Goal: Task Accomplishment & Management: Manage account settings

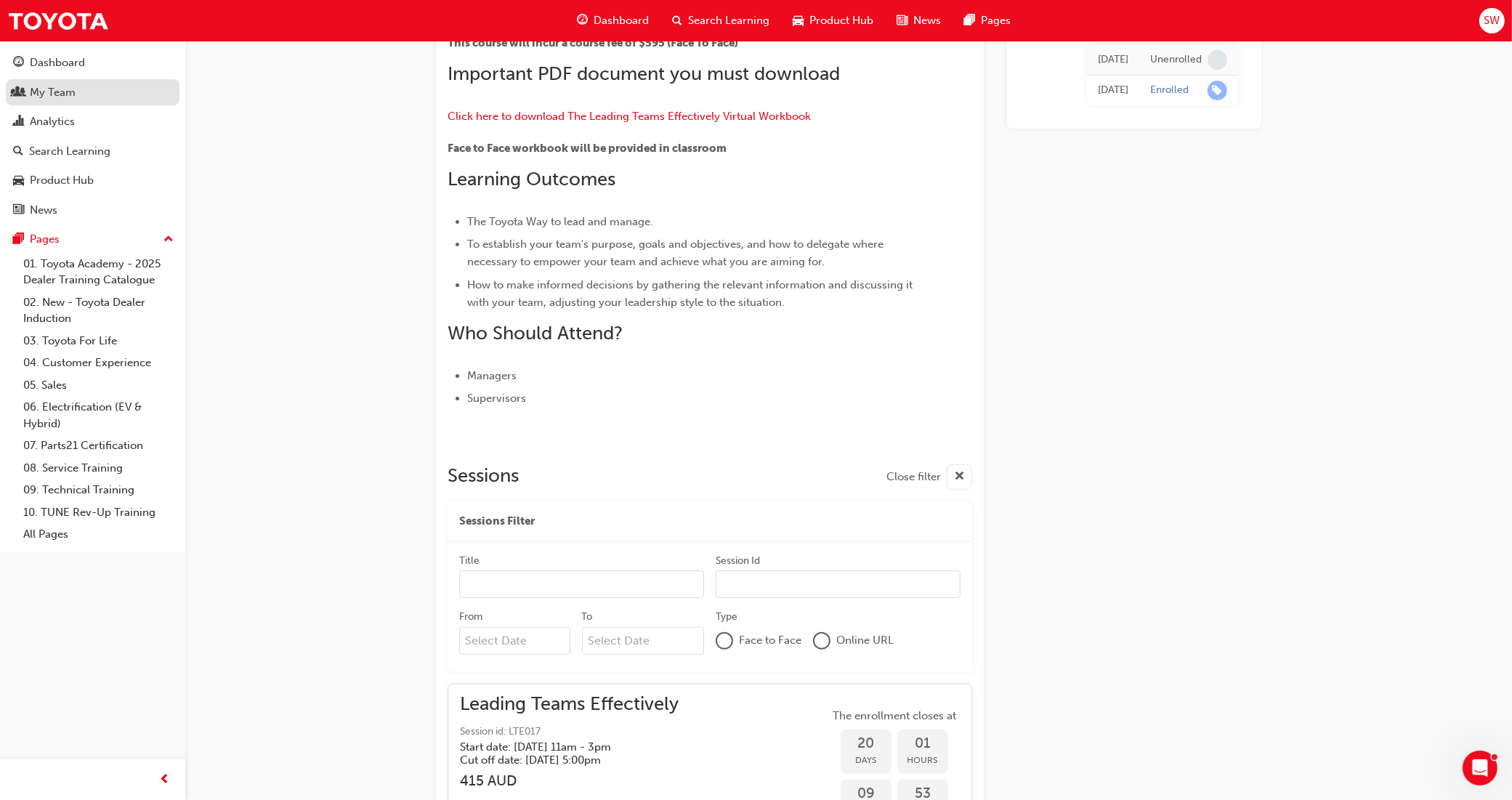
drag, startPoint x: 111, startPoint y: 84, endPoint x: 139, endPoint y: 84, distance: 28.0
click at [111, 84] on div "My Team" at bounding box center [92, 92] width 159 height 18
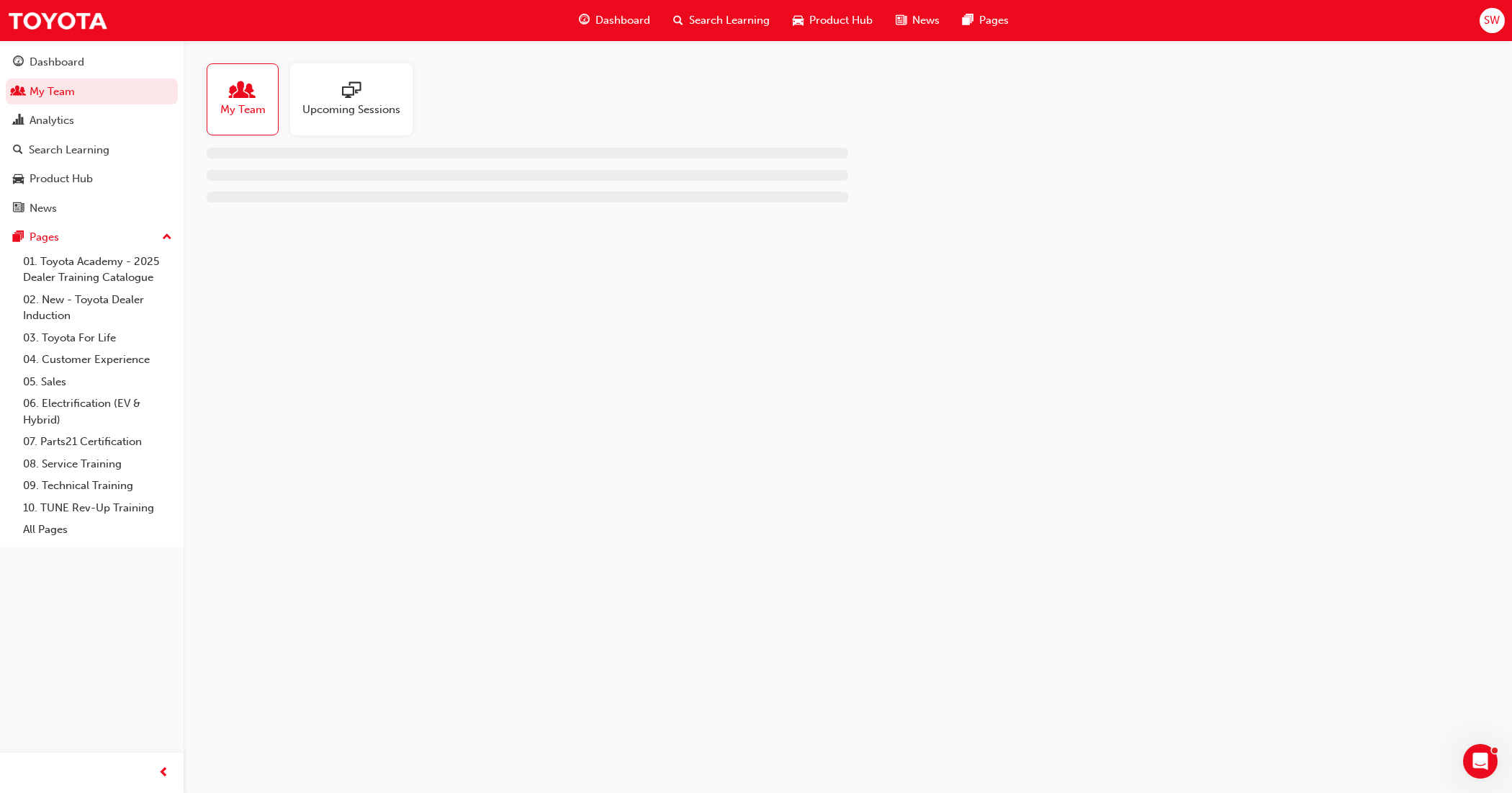
click at [229, 102] on span "My Team" at bounding box center [243, 110] width 45 height 17
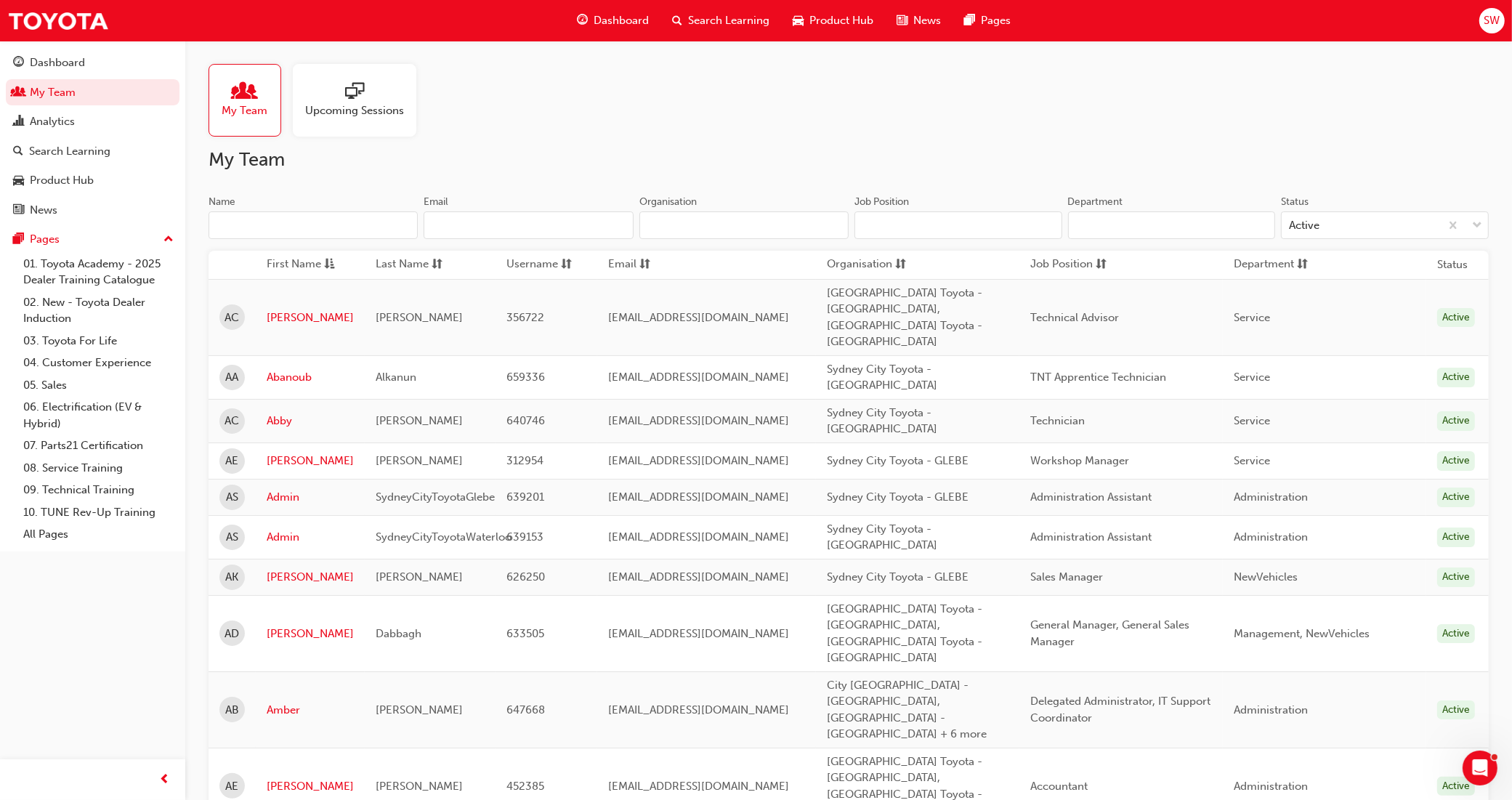
click at [307, 214] on input "Name" at bounding box center [313, 225] width 209 height 28
type input "e"
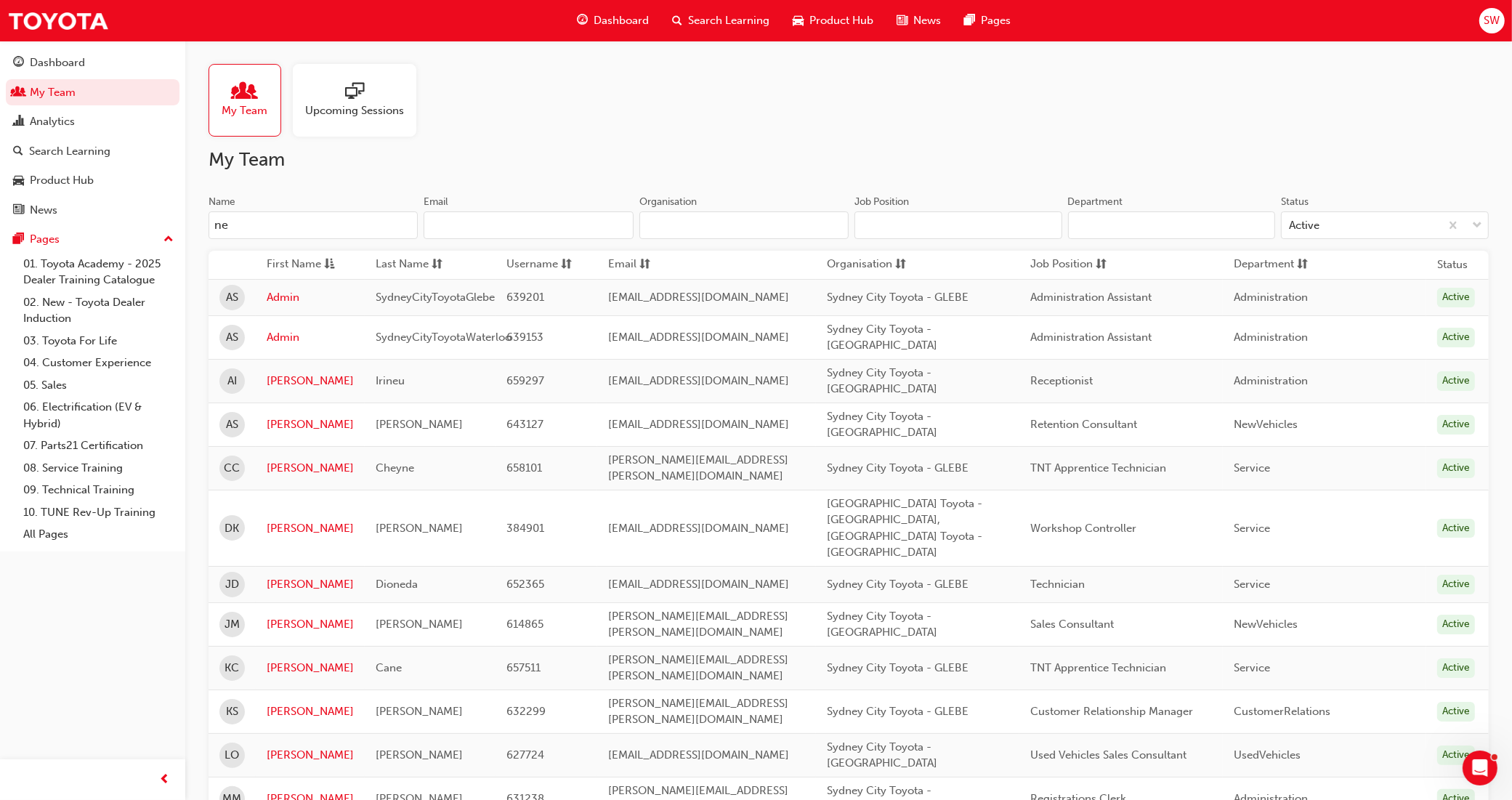
type input "n"
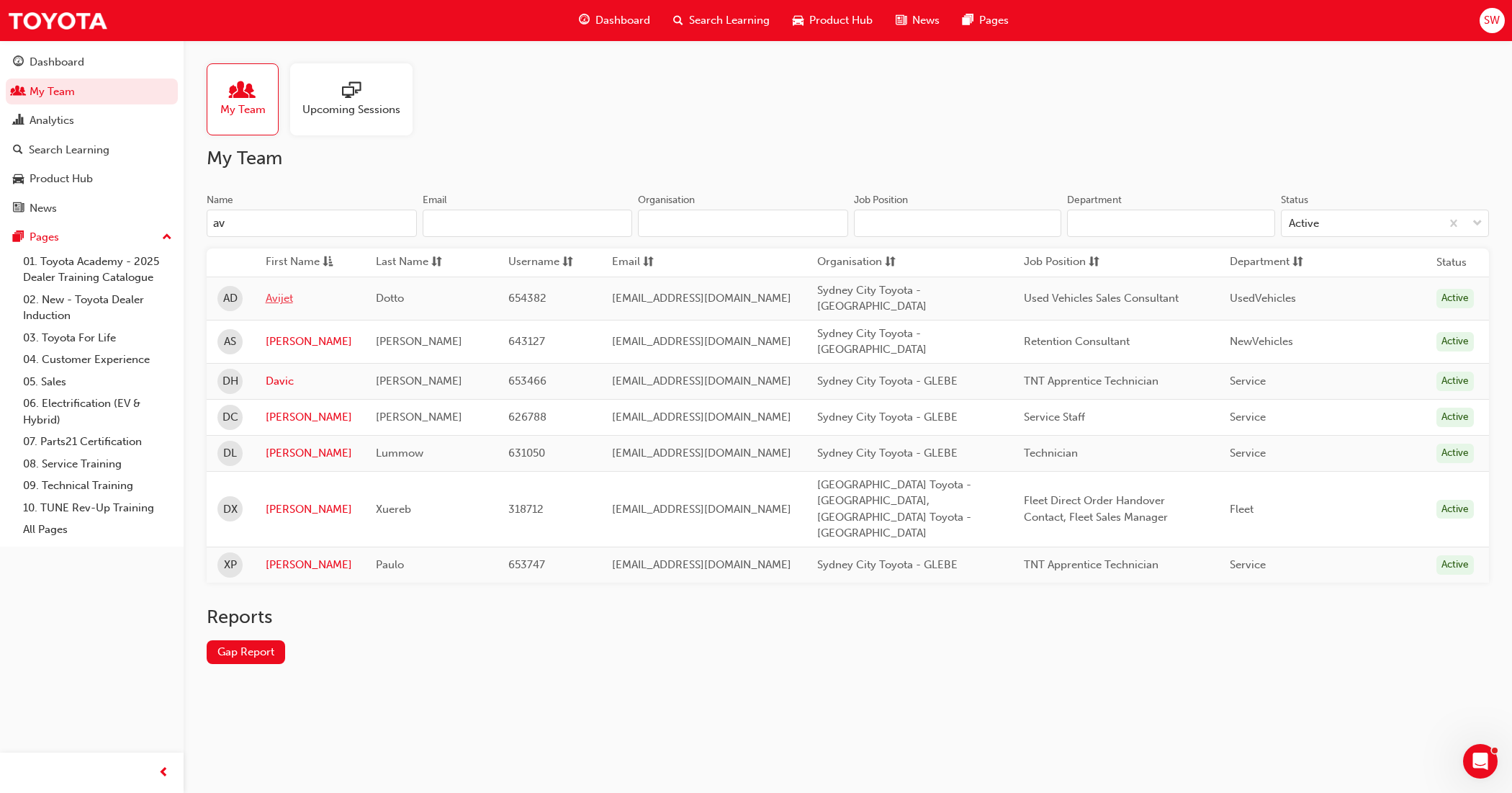
type input "av"
click at [288, 296] on link "Avijet" at bounding box center [310, 299] width 89 height 17
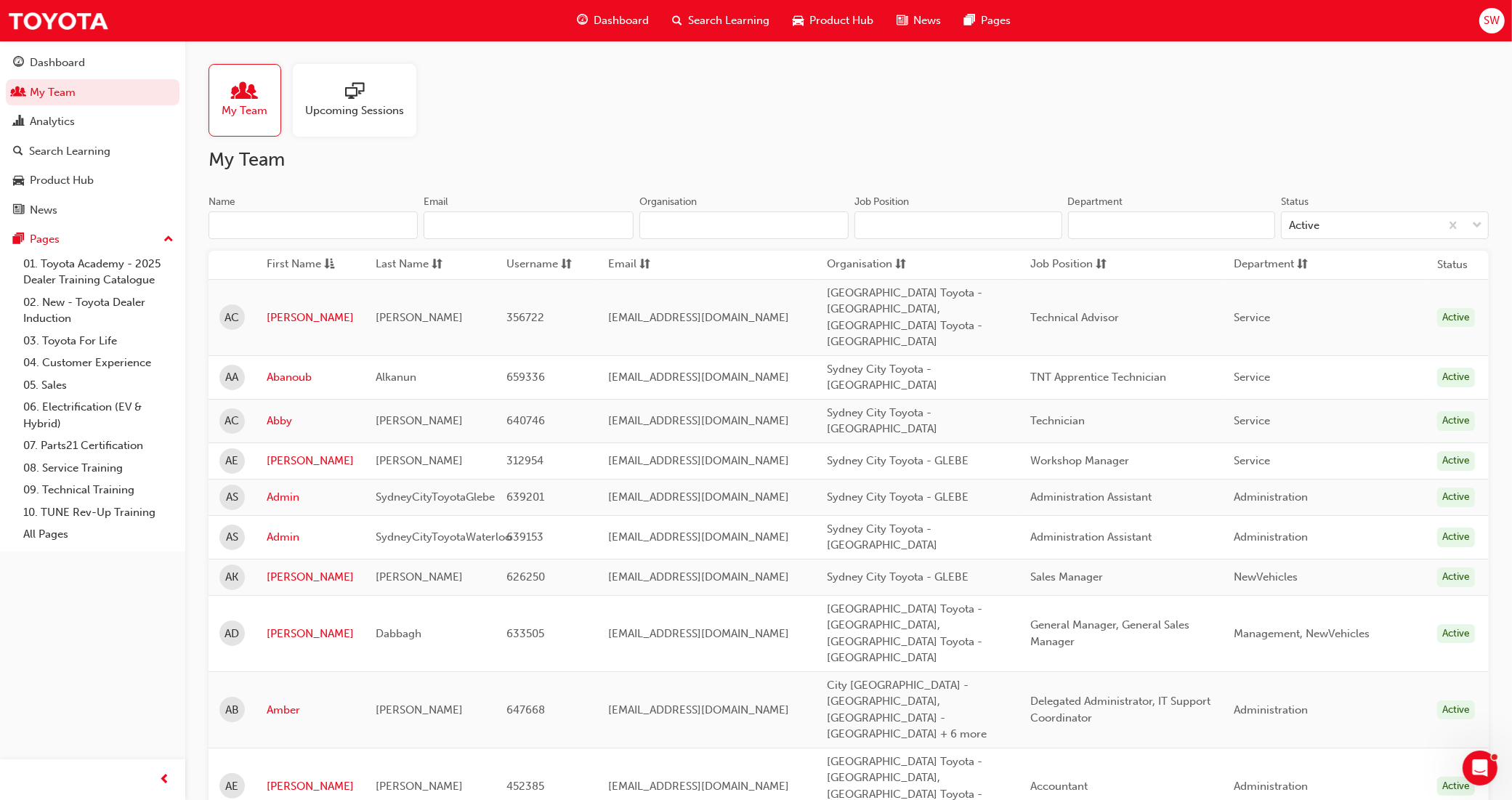
click at [289, 224] on input "Name" at bounding box center [313, 225] width 209 height 28
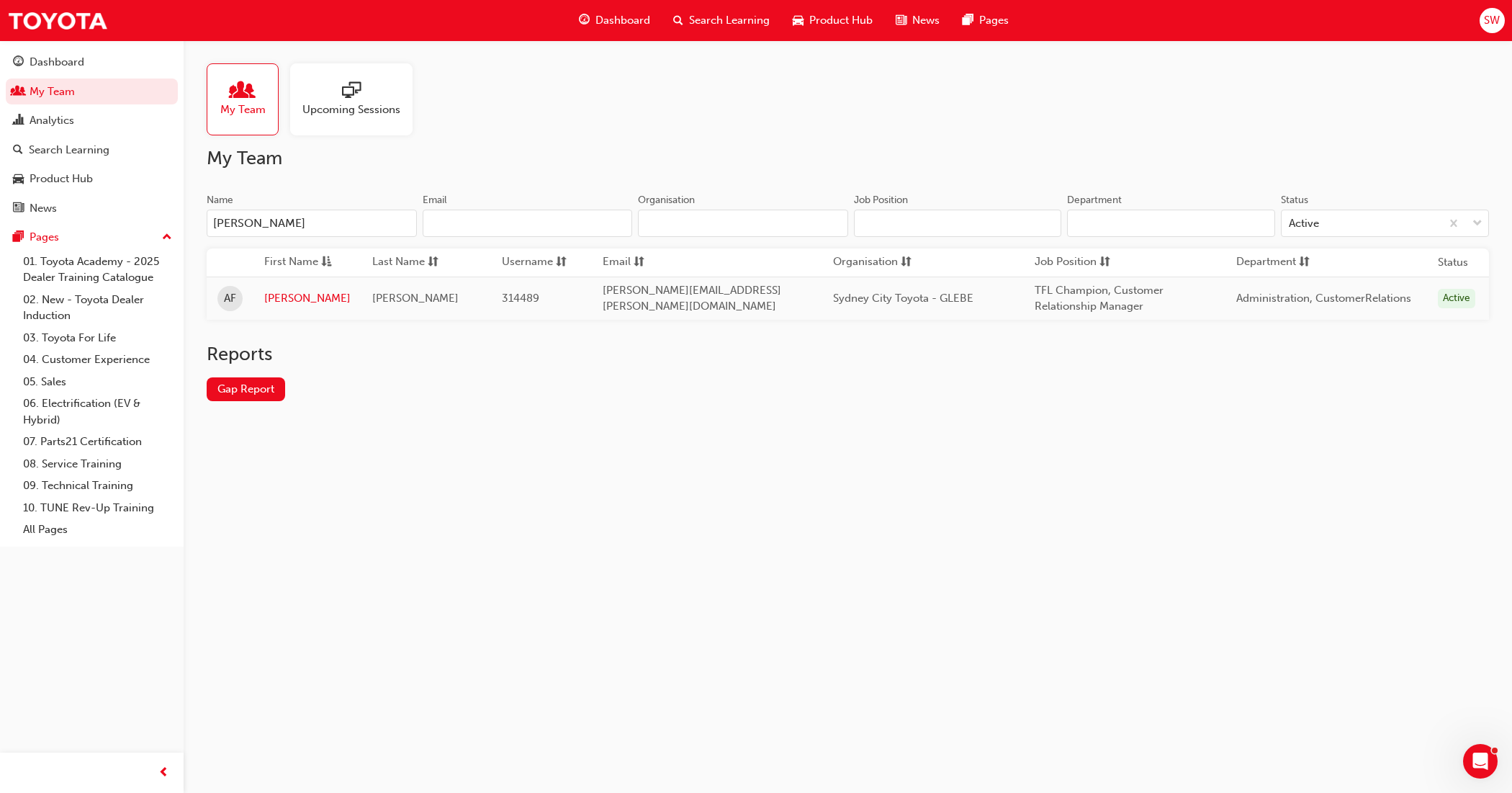
type input "[PERSON_NAME]"
drag, startPoint x: 1033, startPoint y: 288, endPoint x: 1147, endPoint y: 292, distance: 114.1
click at [1147, 291] on span "TFL Champion, Customer Relationship Manager" at bounding box center [1098, 298] width 128 height 29
click at [1144, 323] on div "Name [PERSON_NAME] Email Organisation Job Position Department Status Active Fir…" at bounding box center [847, 268] width 1282 height 150
drag, startPoint x: 1139, startPoint y: 311, endPoint x: 1018, endPoint y: 279, distance: 125.2
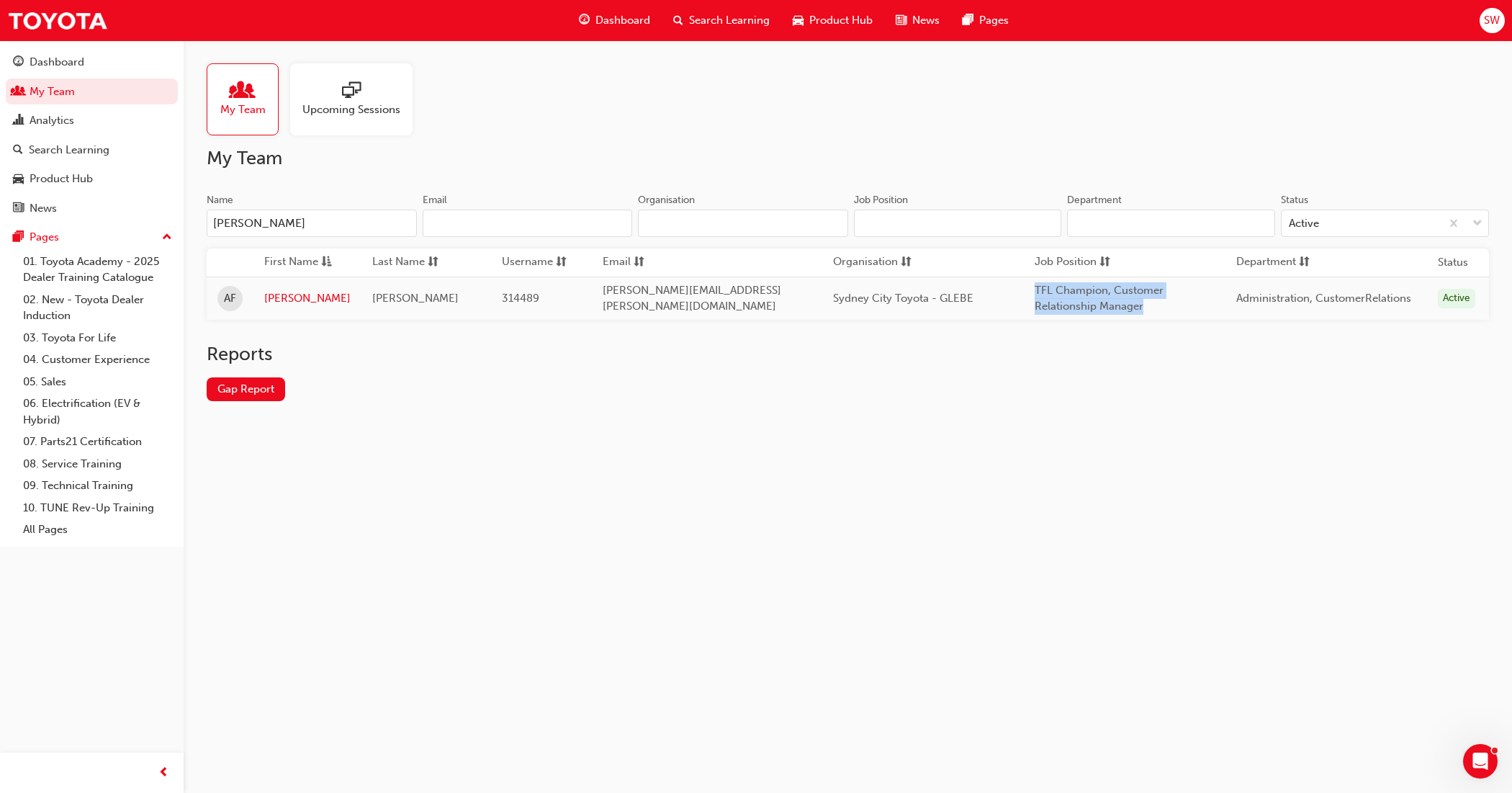
click at [1023, 279] on td "TFL Champion, Customer Relationship Manager" at bounding box center [1124, 297] width 201 height 43
click at [1041, 313] on span "TFL Champion, Customer Relationship Manager" at bounding box center [1098, 298] width 128 height 29
click at [1308, 293] on span "Administration, CustomerRelations" at bounding box center [1323, 297] width 175 height 13
drag, startPoint x: 1138, startPoint y: 303, endPoint x: 1066, endPoint y: 304, distance: 72.0
click at [972, 296] on tr "AF [PERSON_NAME] 314489 [PERSON_NAME][EMAIL_ADDRESS][PERSON_NAME][DOMAIN_NAME] …" at bounding box center [847, 297] width 1282 height 43
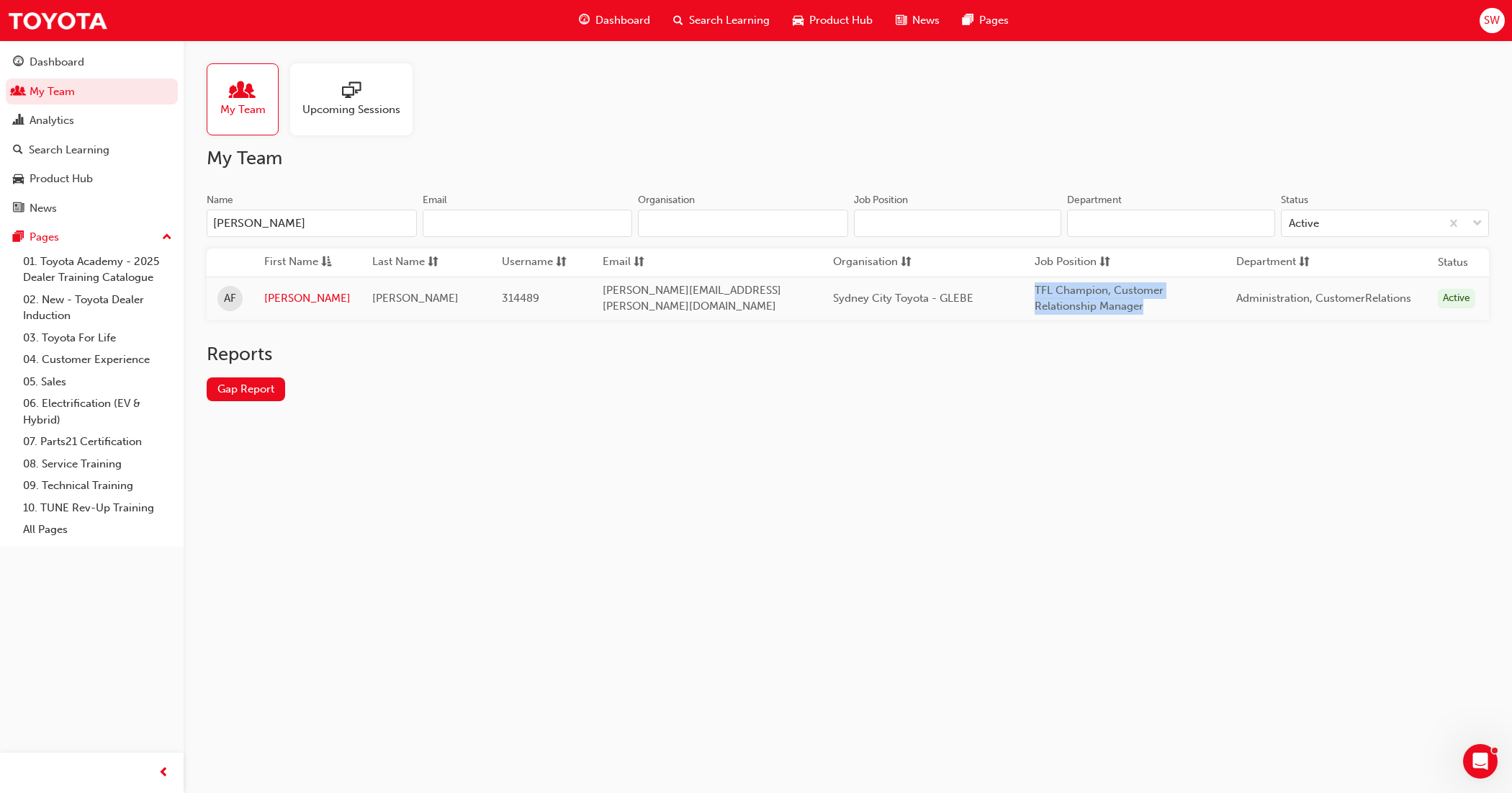
click at [1110, 314] on div "TFL Champion, Customer Relationship Manager" at bounding box center [1124, 298] width 180 height 33
click at [94, 281] on link "01. Toyota Academy - 2025 Dealer Training Catalogue" at bounding box center [97, 269] width 160 height 38
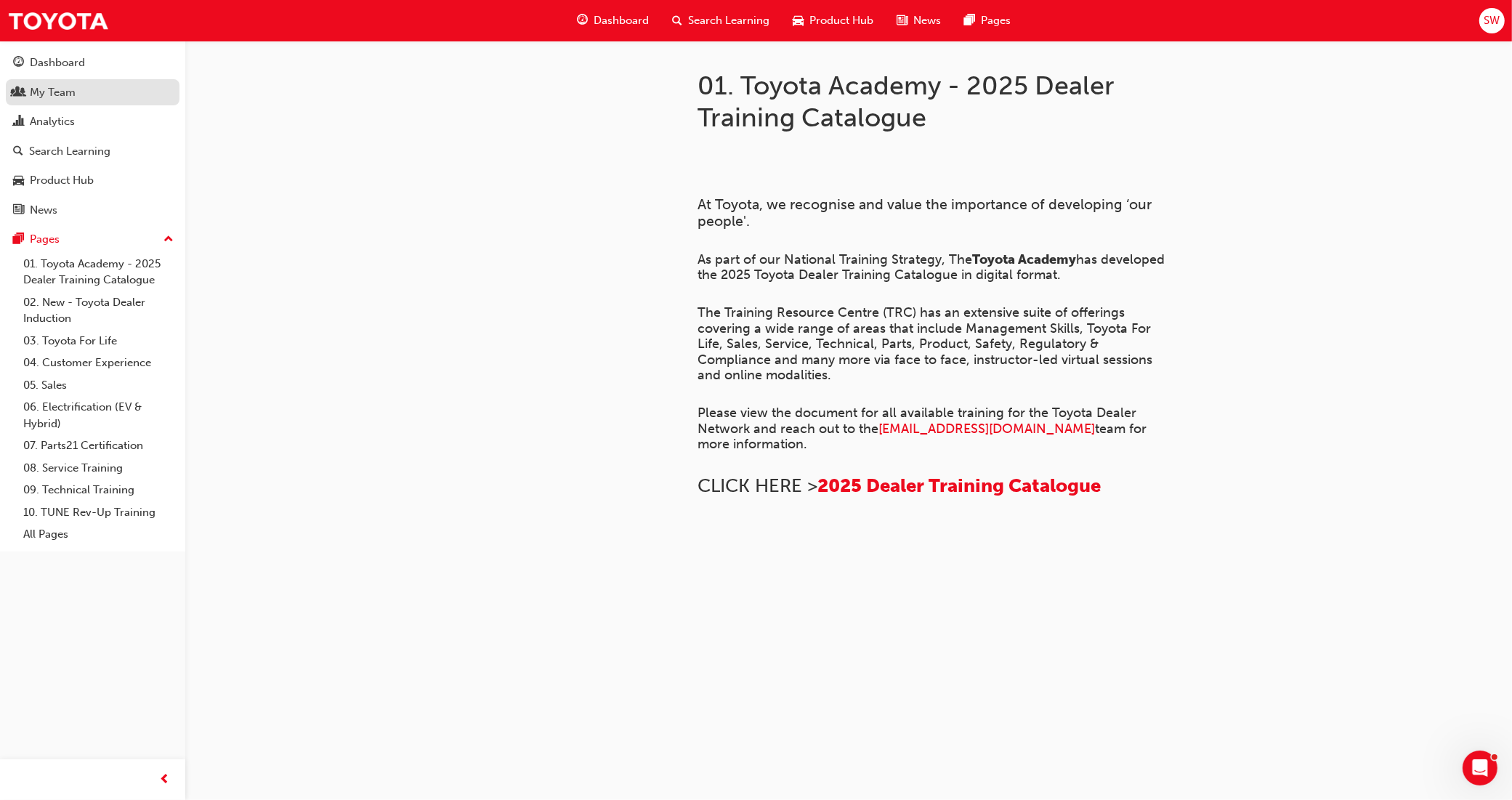
click at [71, 87] on div "My Team" at bounding box center [53, 92] width 46 height 17
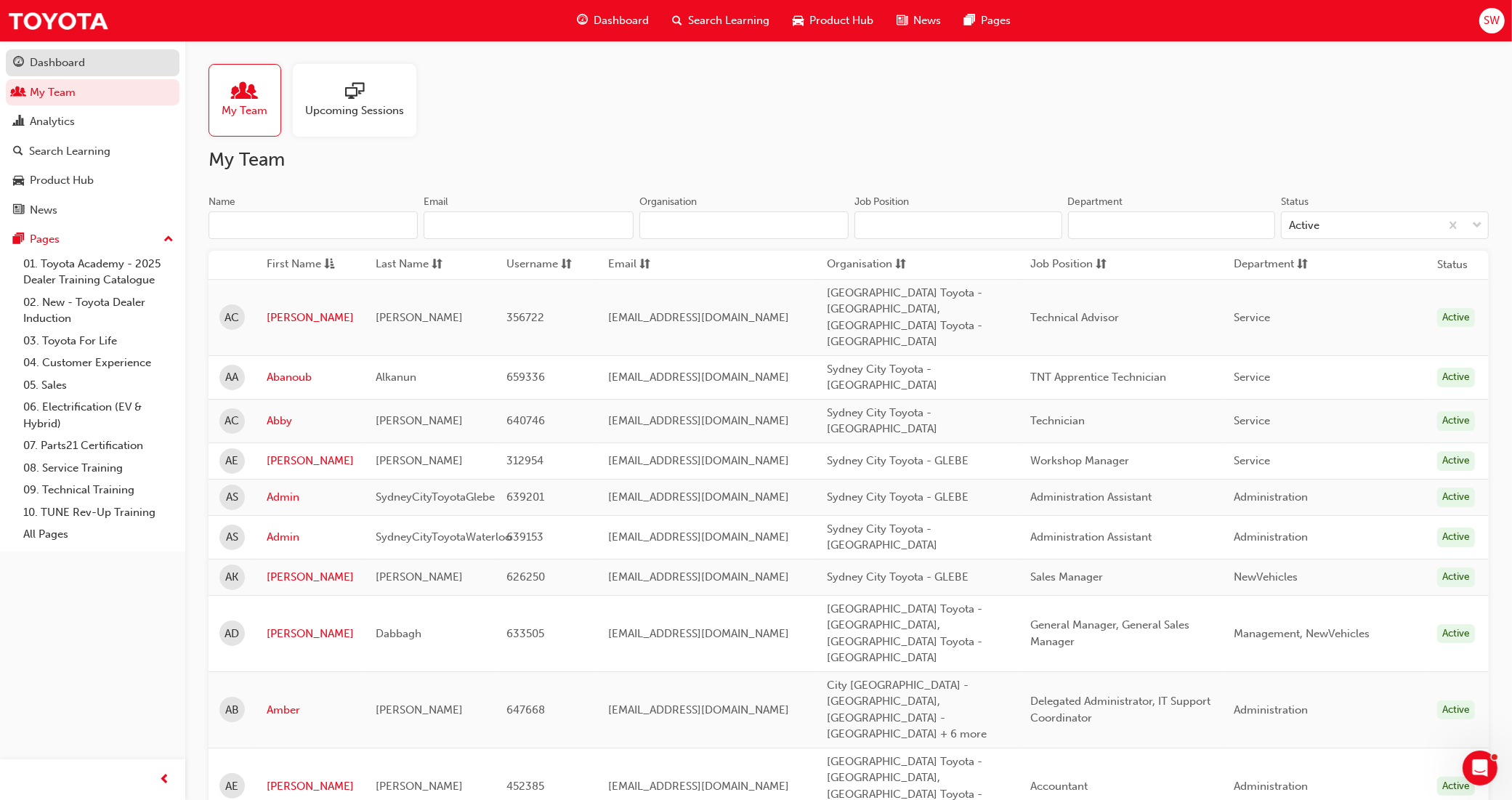
click at [60, 52] on link "Dashboard" at bounding box center [92, 63] width 174 height 27
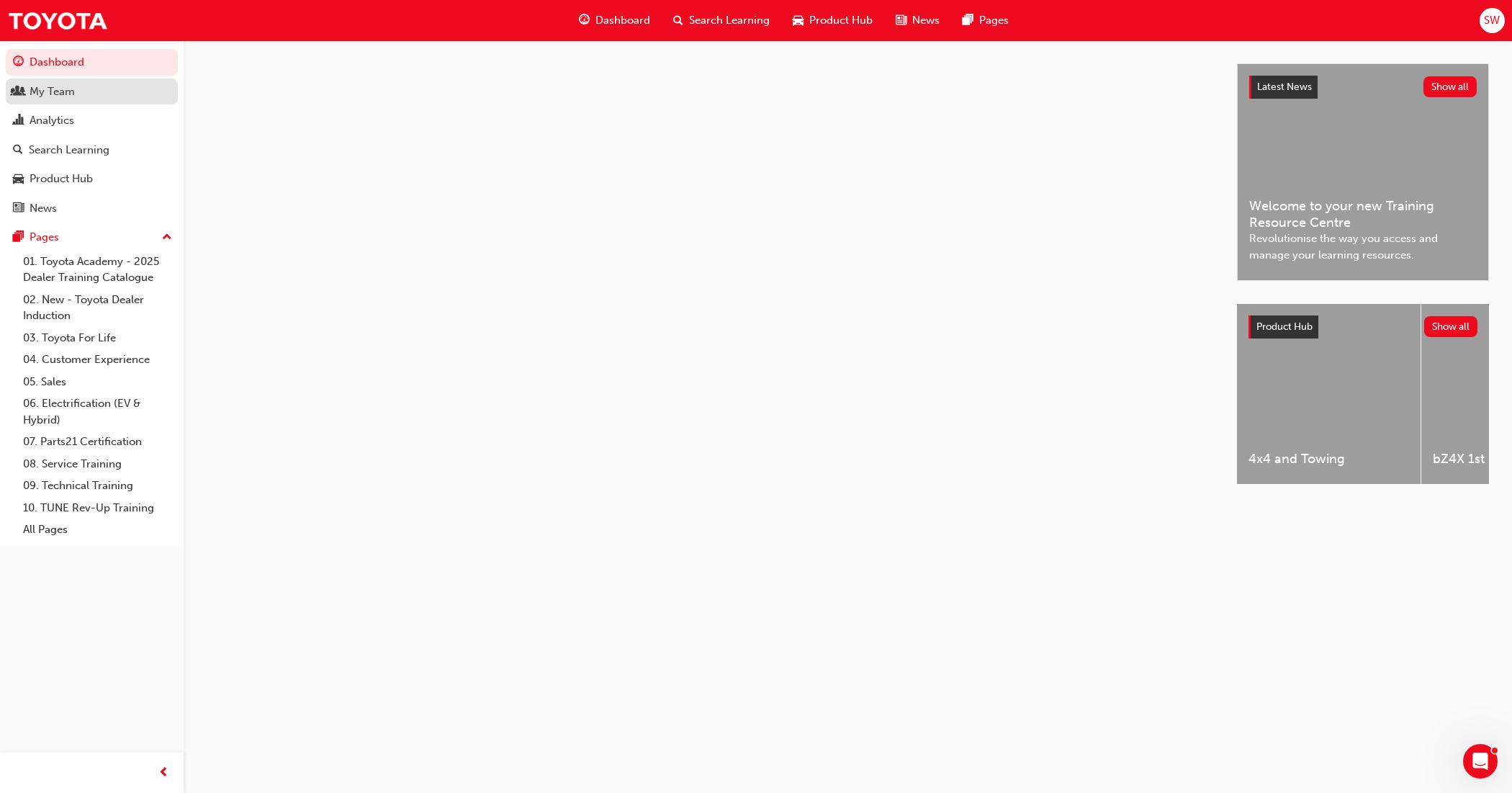
click at [61, 104] on link "My Team" at bounding box center [92, 92] width 172 height 27
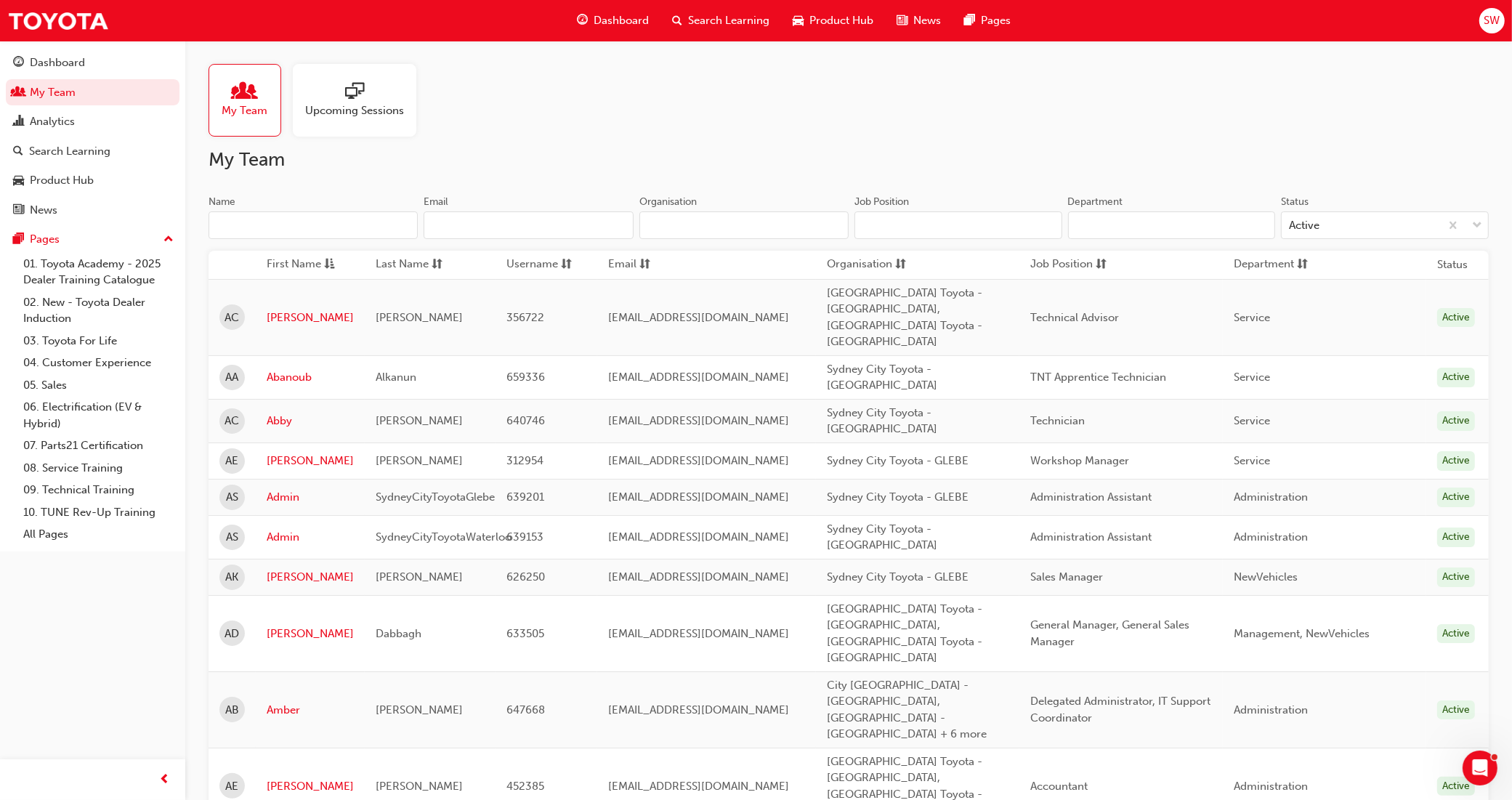
click at [329, 227] on input "Name" at bounding box center [313, 225] width 209 height 28
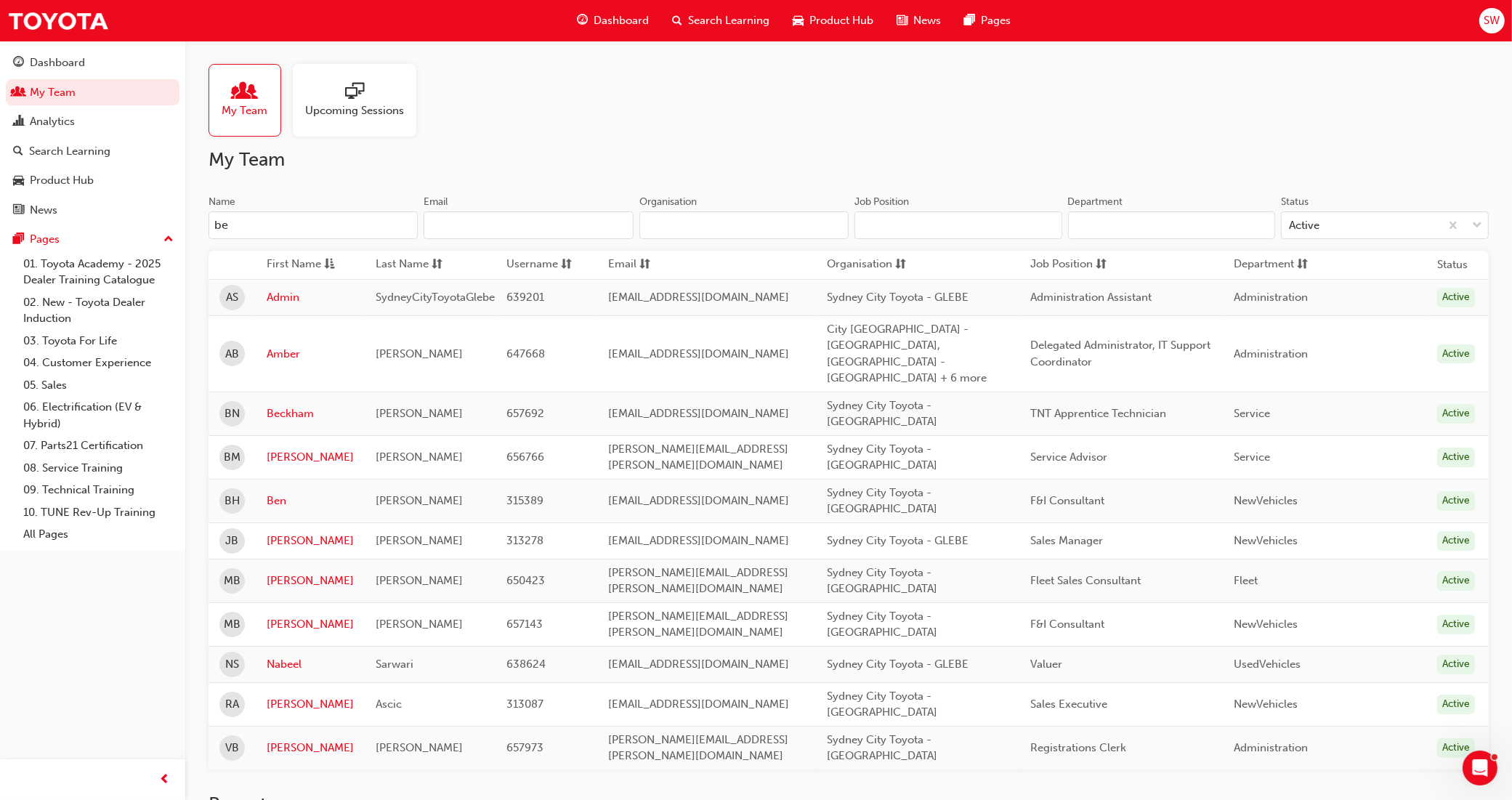
type input "bec"
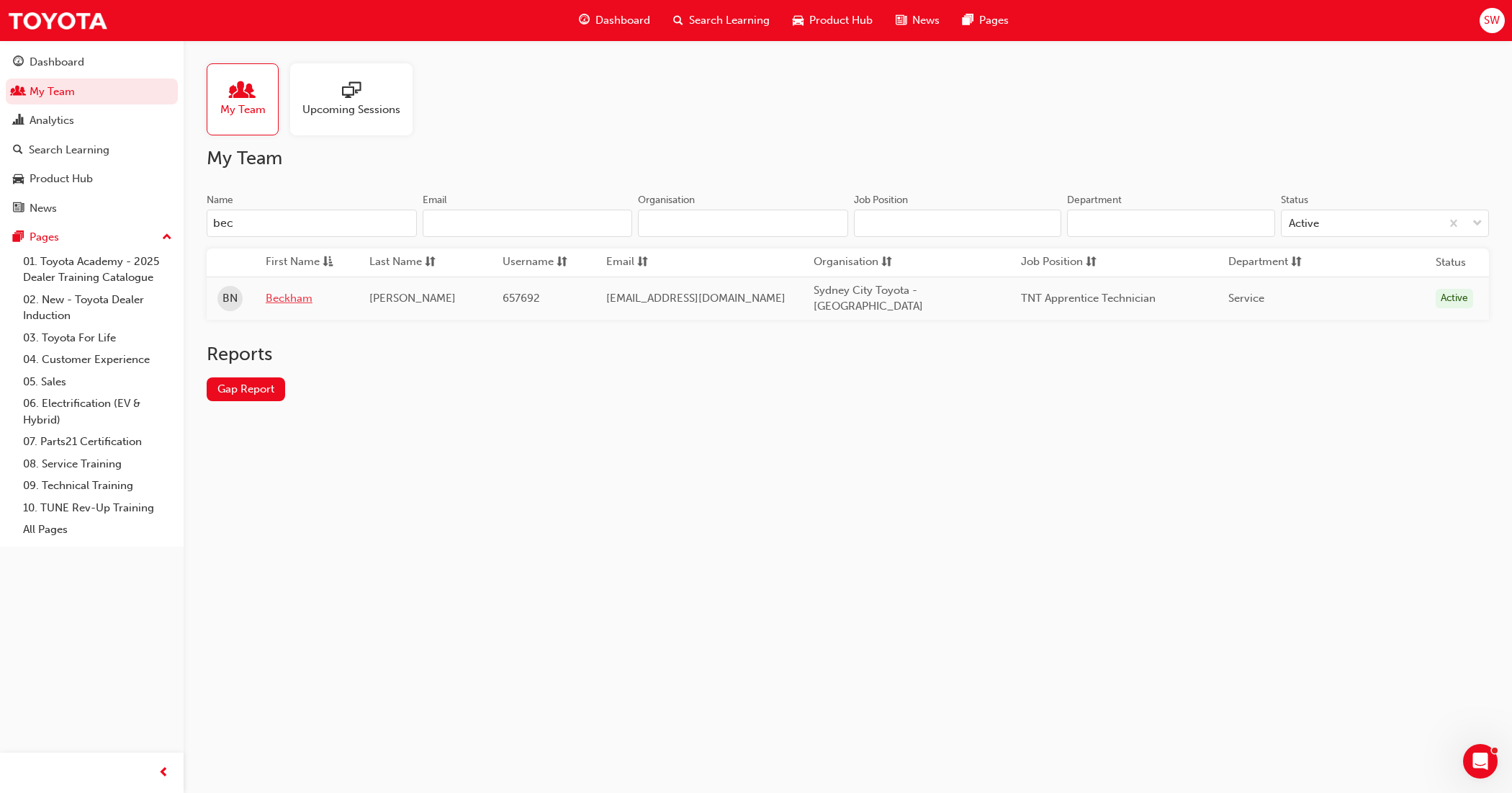
click at [289, 297] on link "Beckham" at bounding box center [306, 299] width 82 height 17
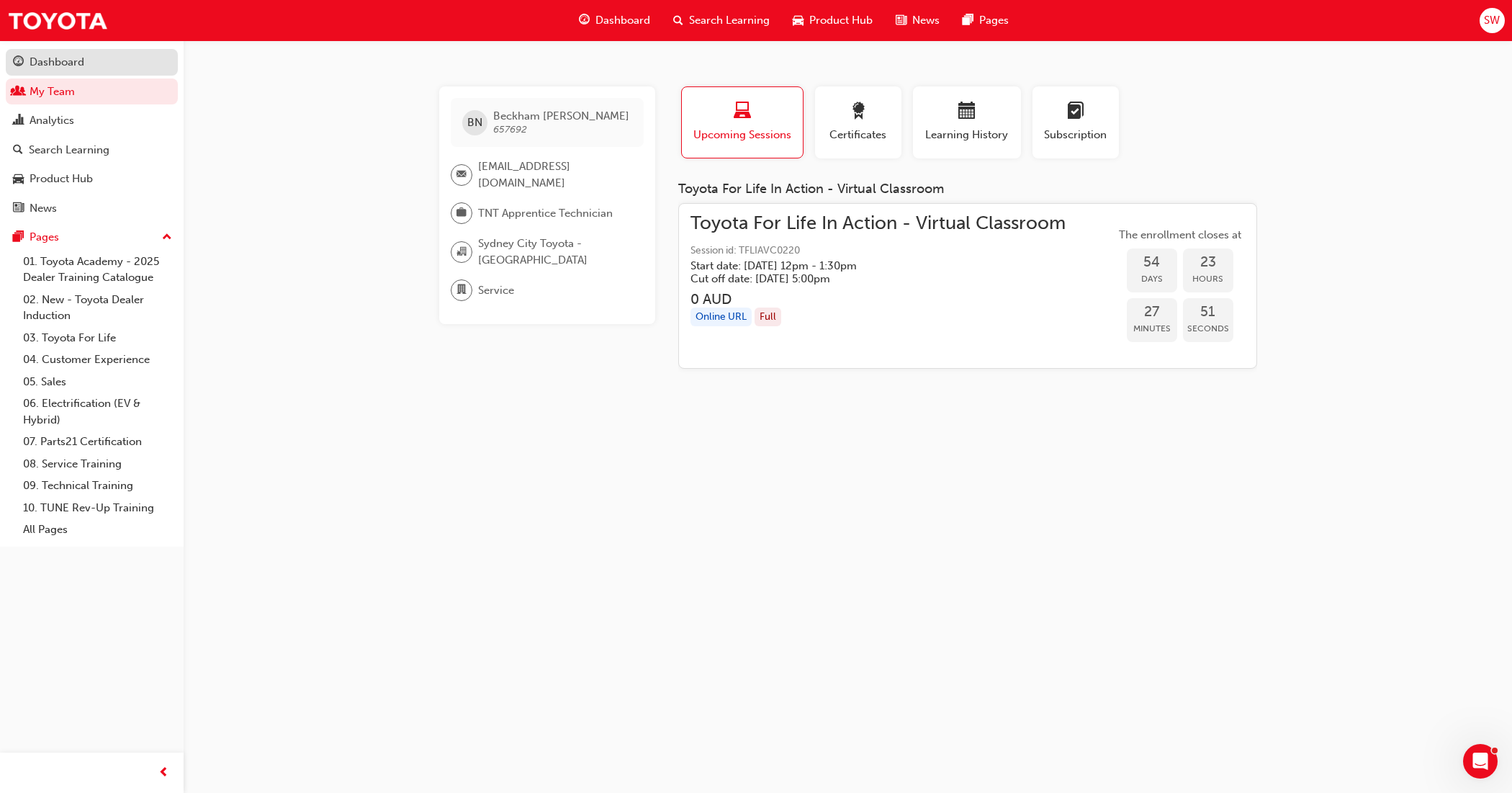
click at [65, 56] on div "Dashboard" at bounding box center [56, 62] width 55 height 17
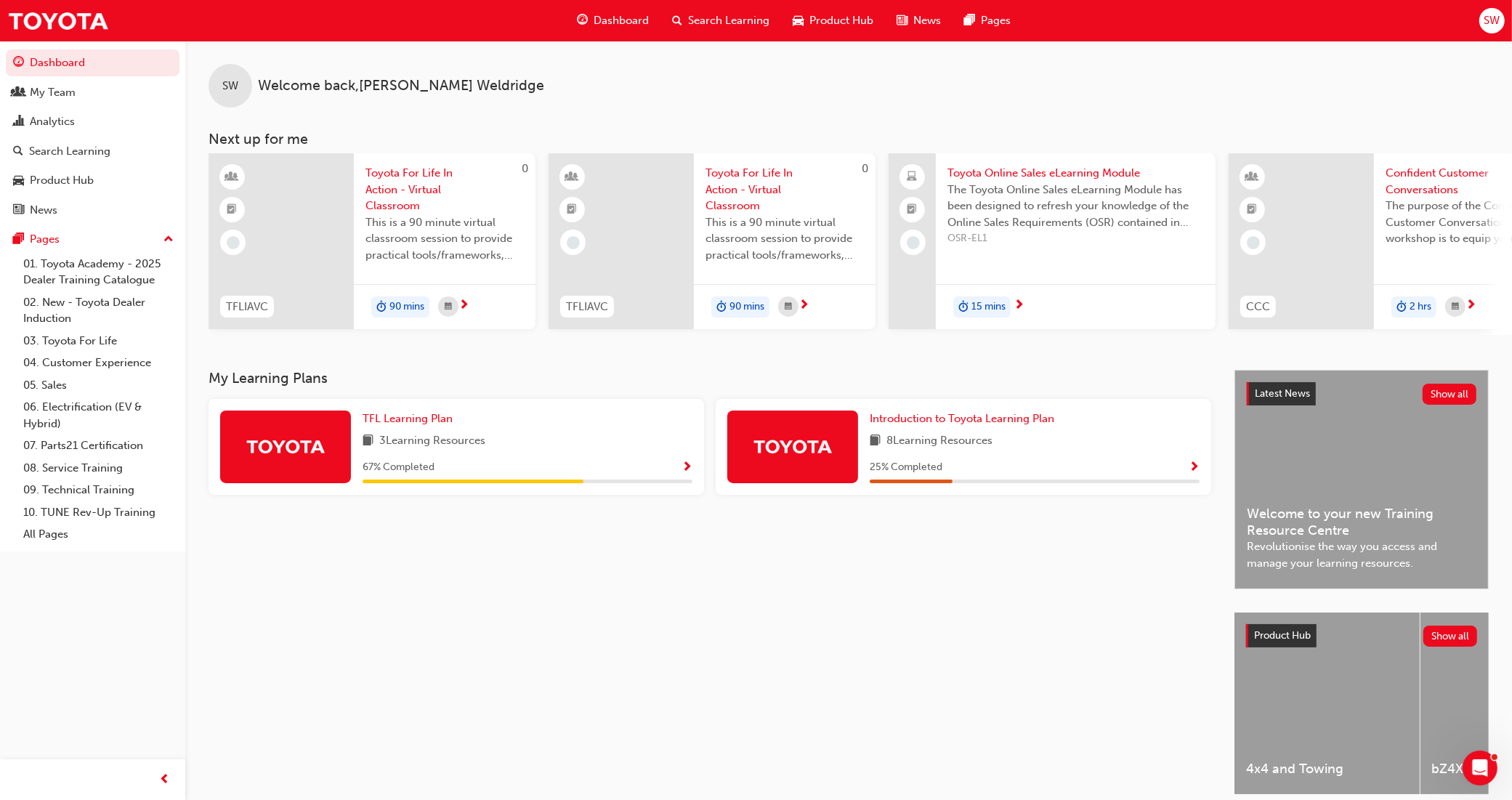
click at [84, 78] on button "Dashboard My Team Analytics Search Learning Product Hub News Pages" at bounding box center [92, 136] width 174 height 180
click at [37, 84] on div "My Team" at bounding box center [53, 92] width 46 height 17
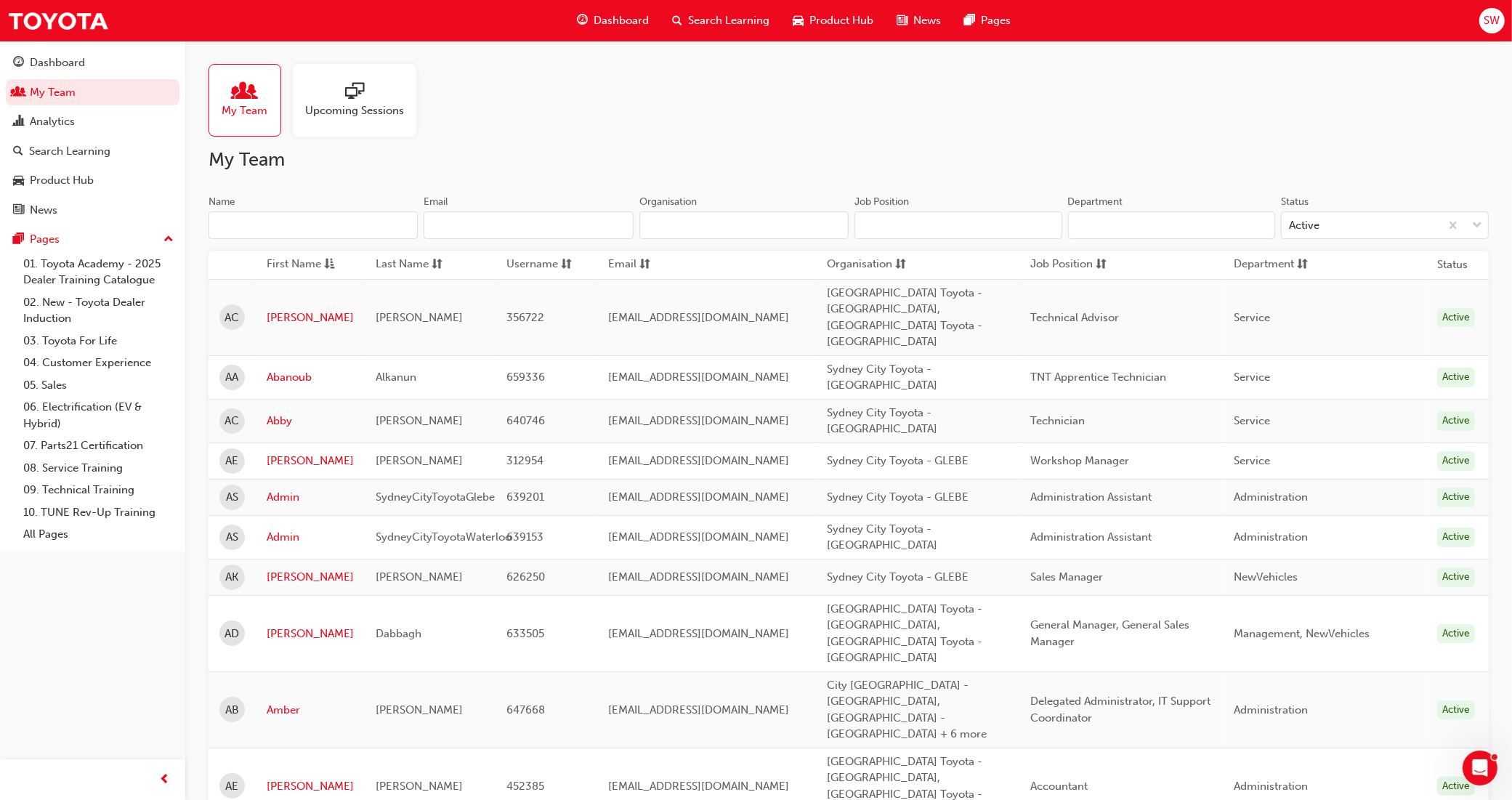
click at [260, 230] on input "Name" at bounding box center [313, 225] width 209 height 28
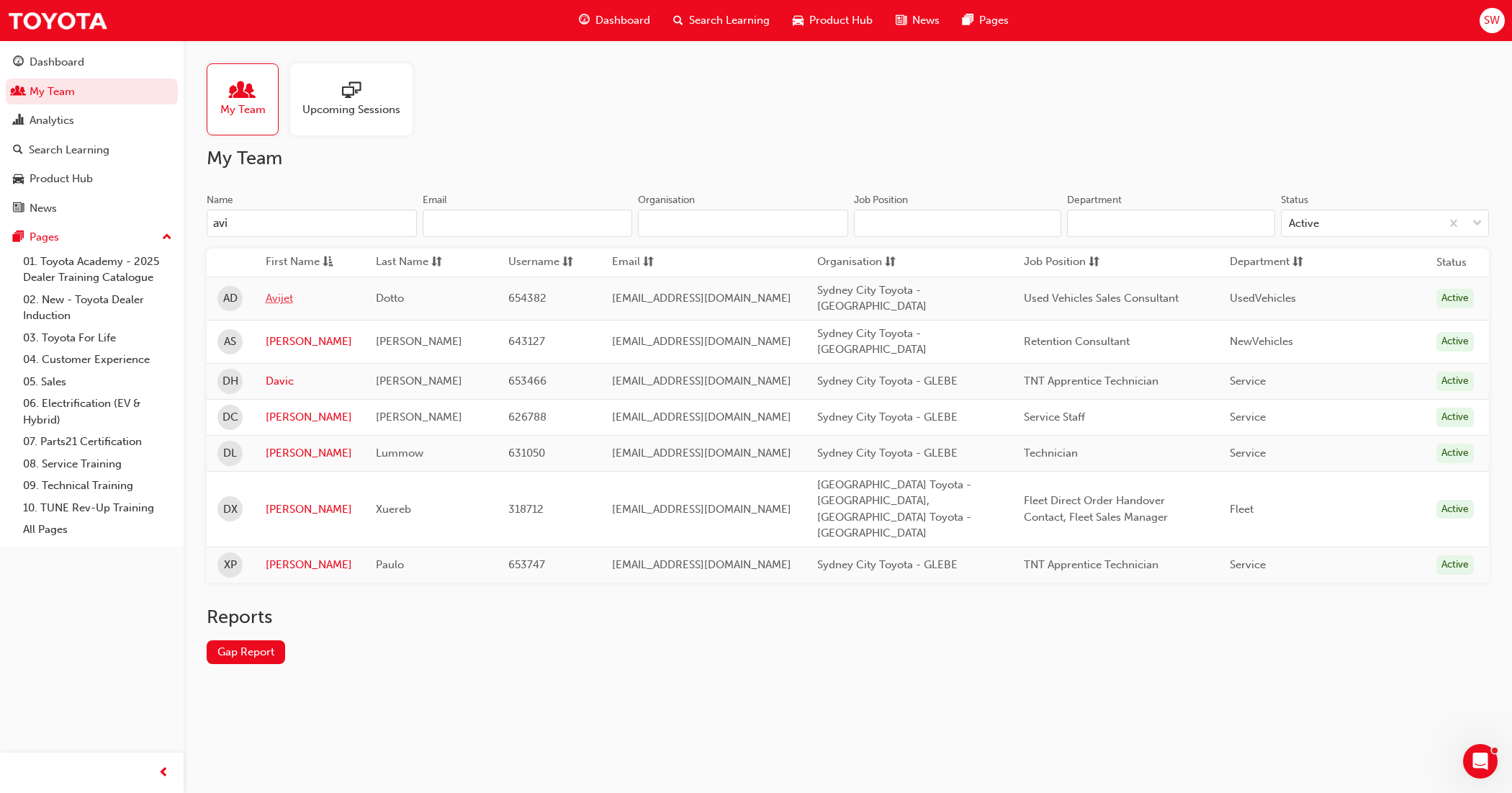
type input "avi"
click at [274, 296] on link "Avijet" at bounding box center [310, 299] width 89 height 17
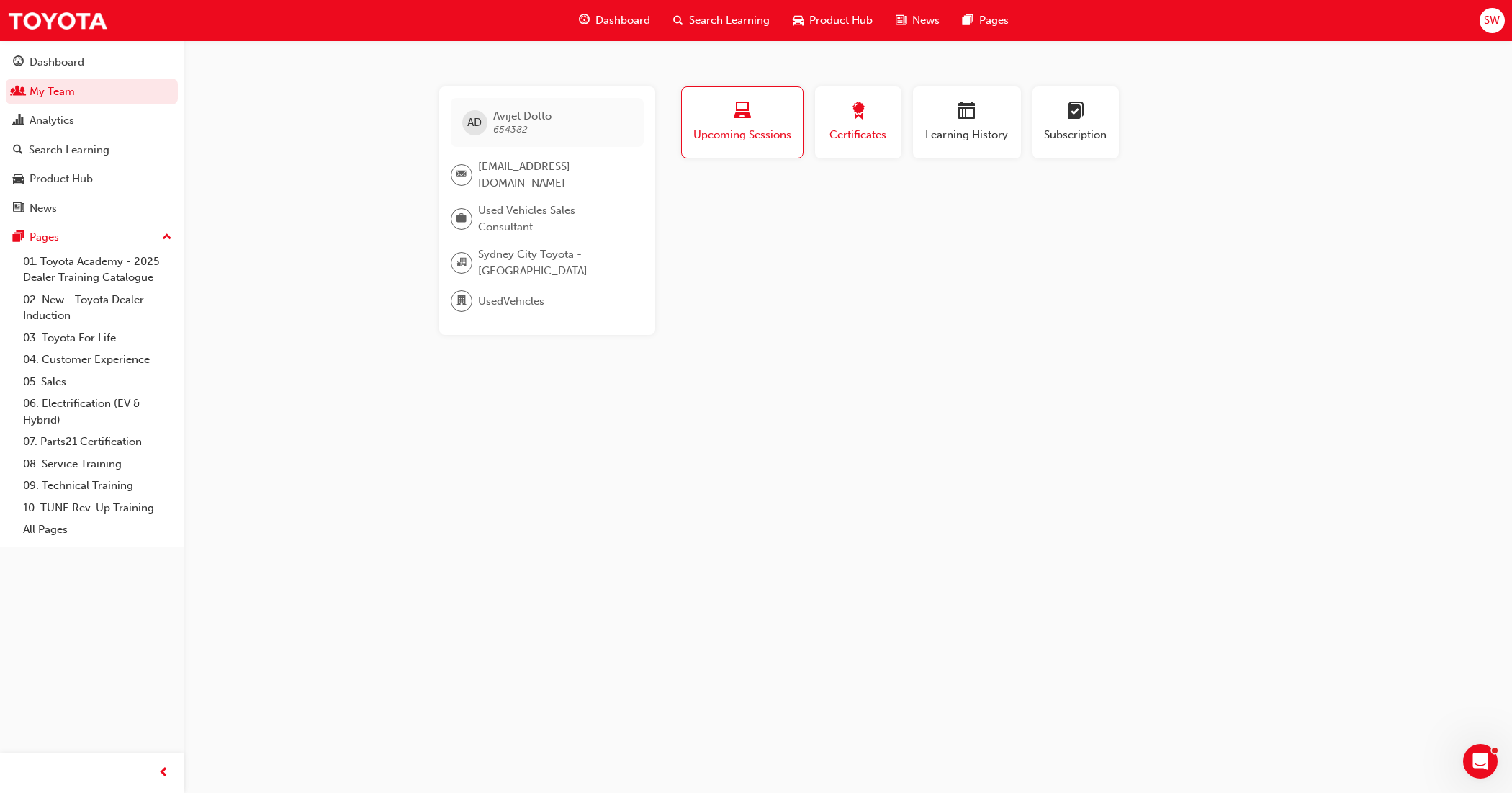
click at [876, 139] on span "Certificates" at bounding box center [858, 135] width 65 height 17
click at [962, 134] on span "Learning History" at bounding box center [966, 135] width 86 height 17
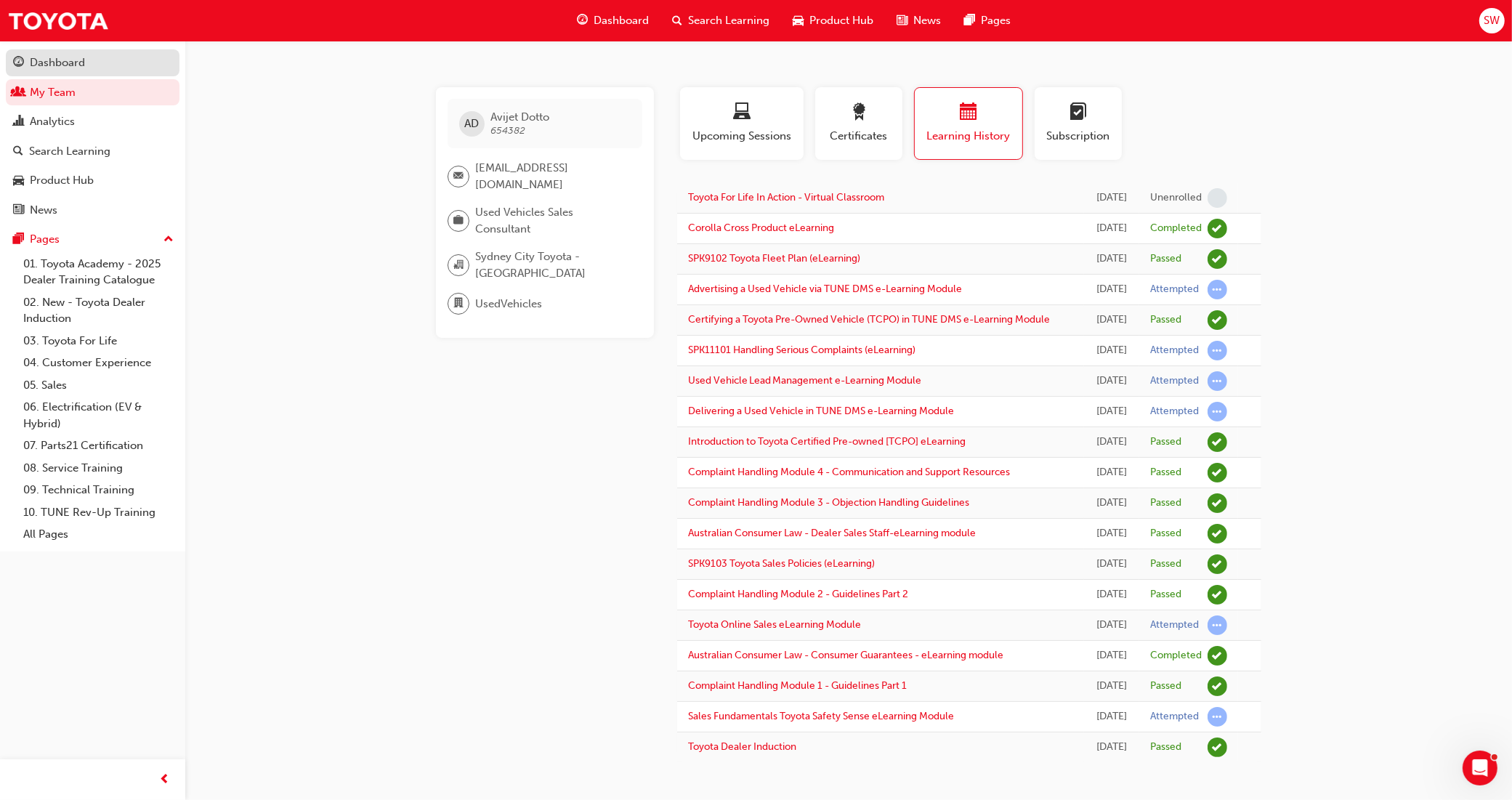
click at [56, 66] on div "Dashboard" at bounding box center [57, 63] width 55 height 17
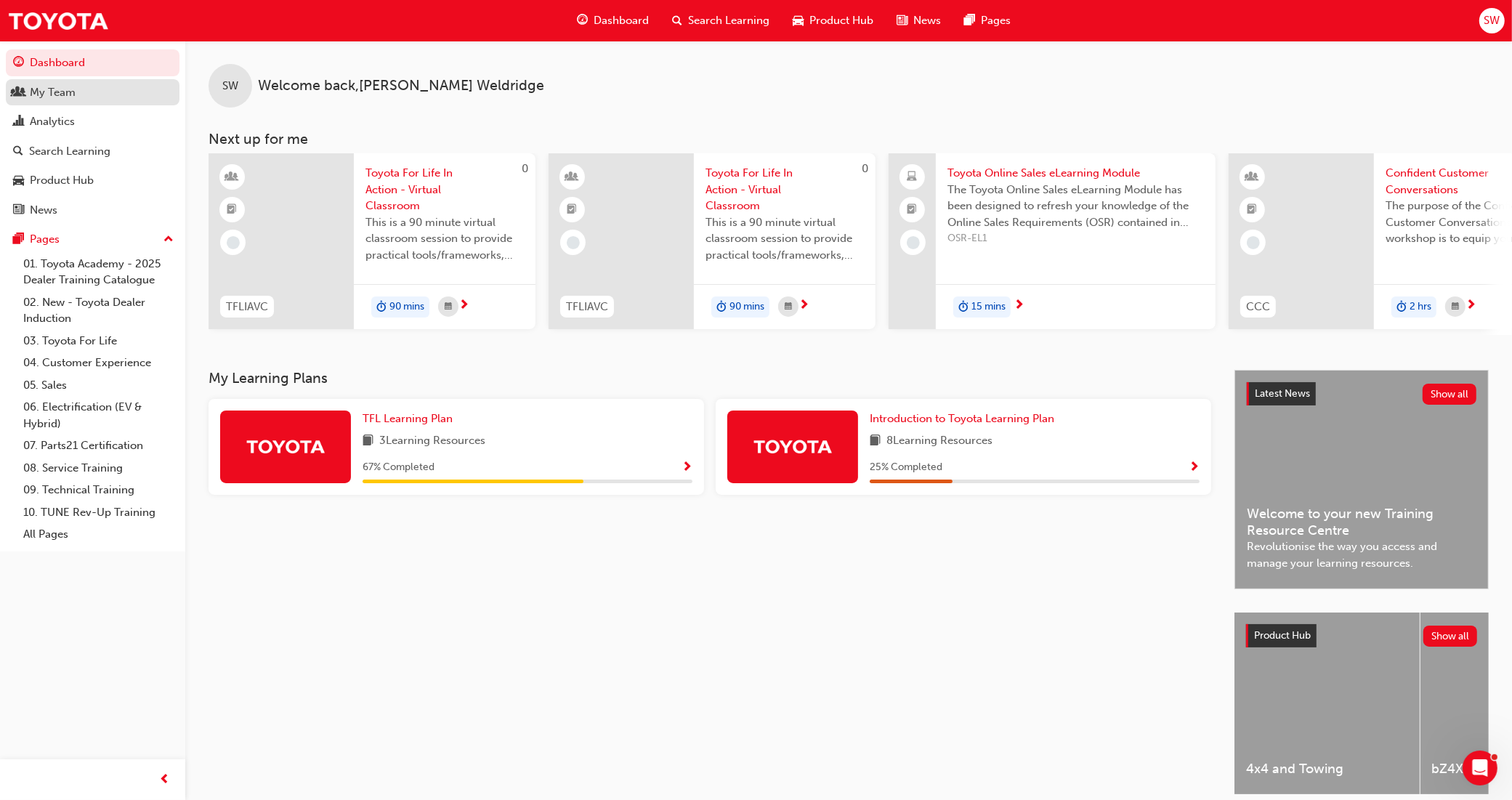
click at [89, 89] on div "My Team" at bounding box center [92, 92] width 159 height 18
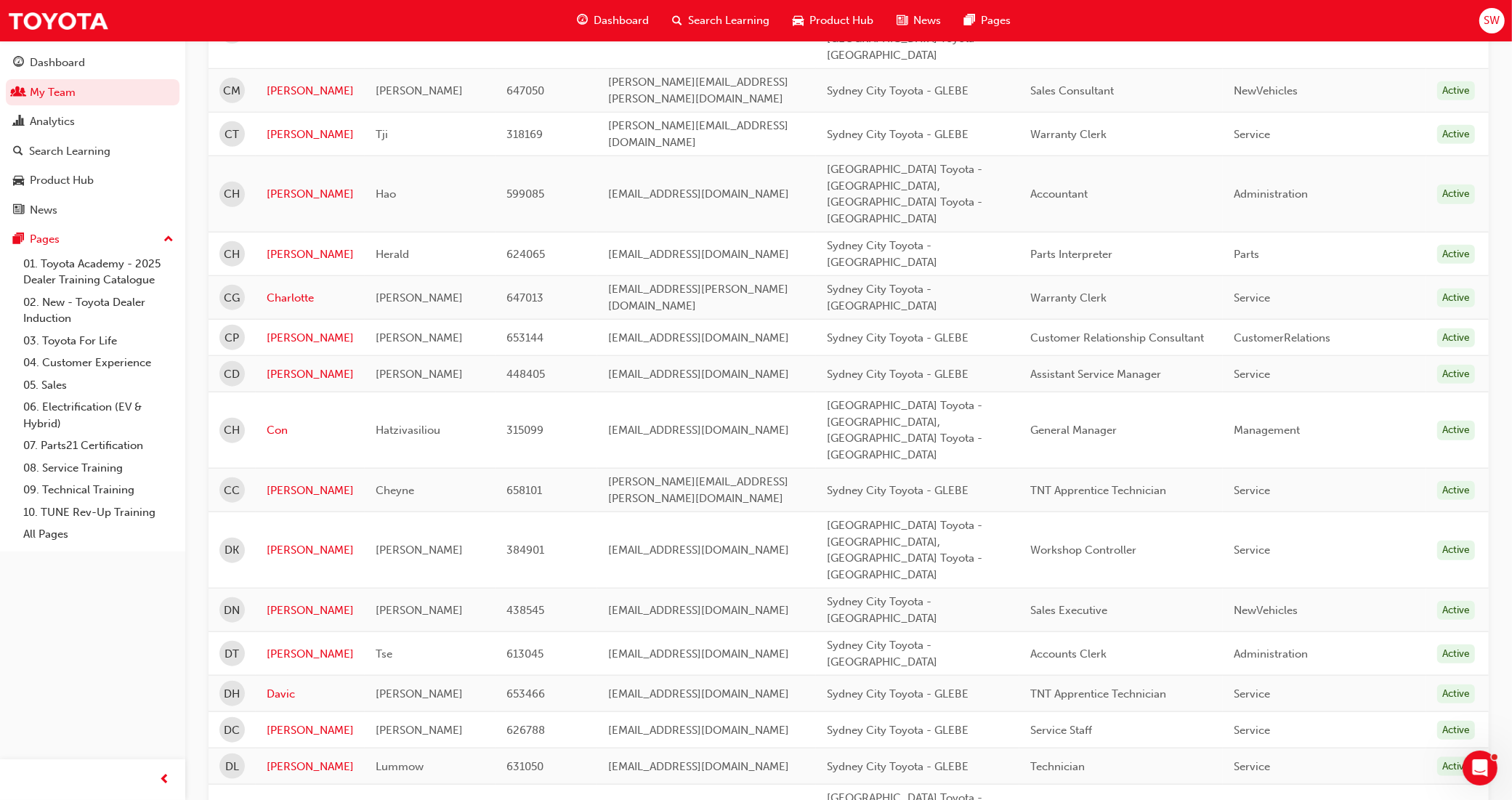
scroll to position [1544, 0]
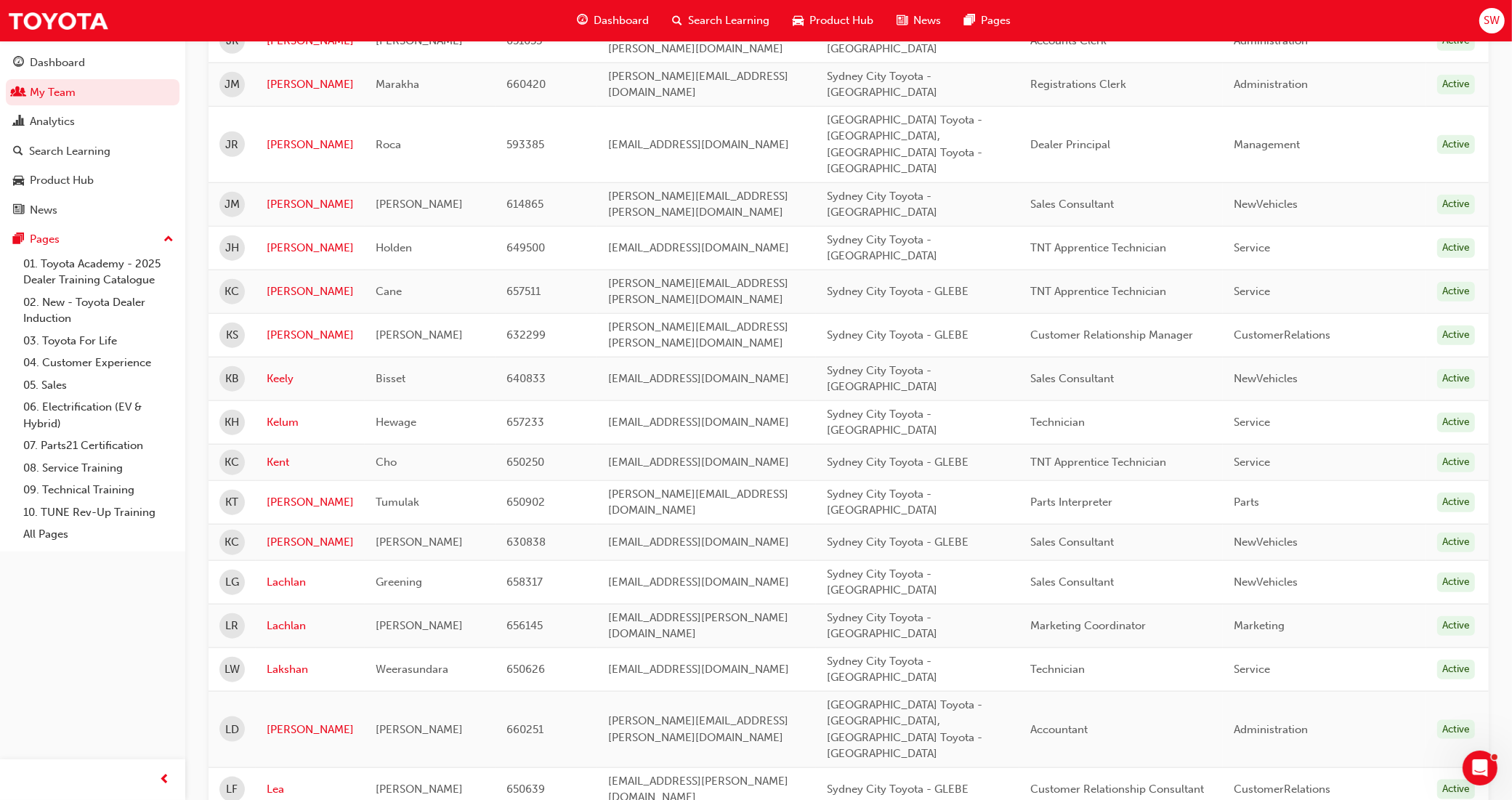
scroll to position [1599, 0]
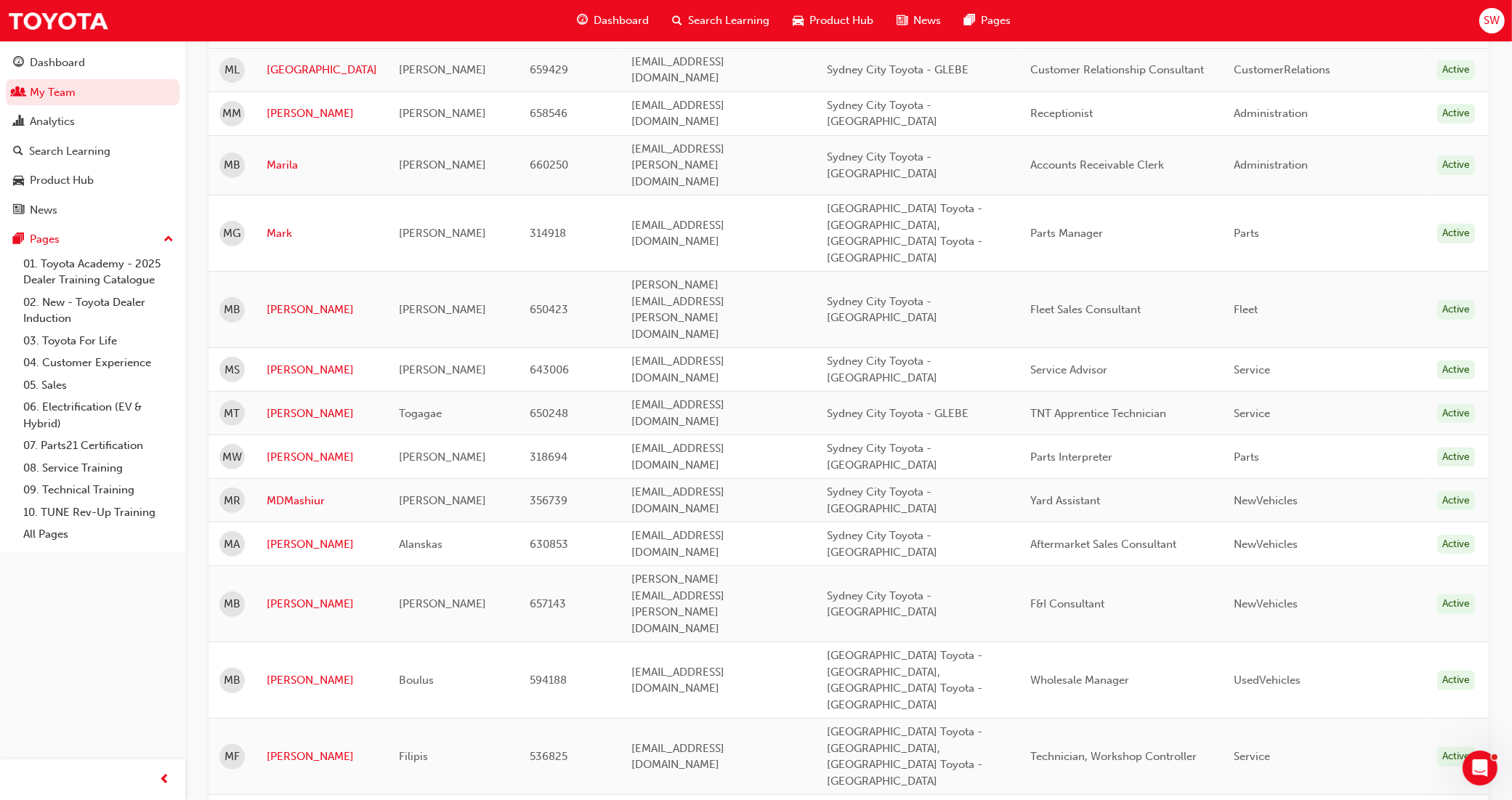
scroll to position [508, 0]
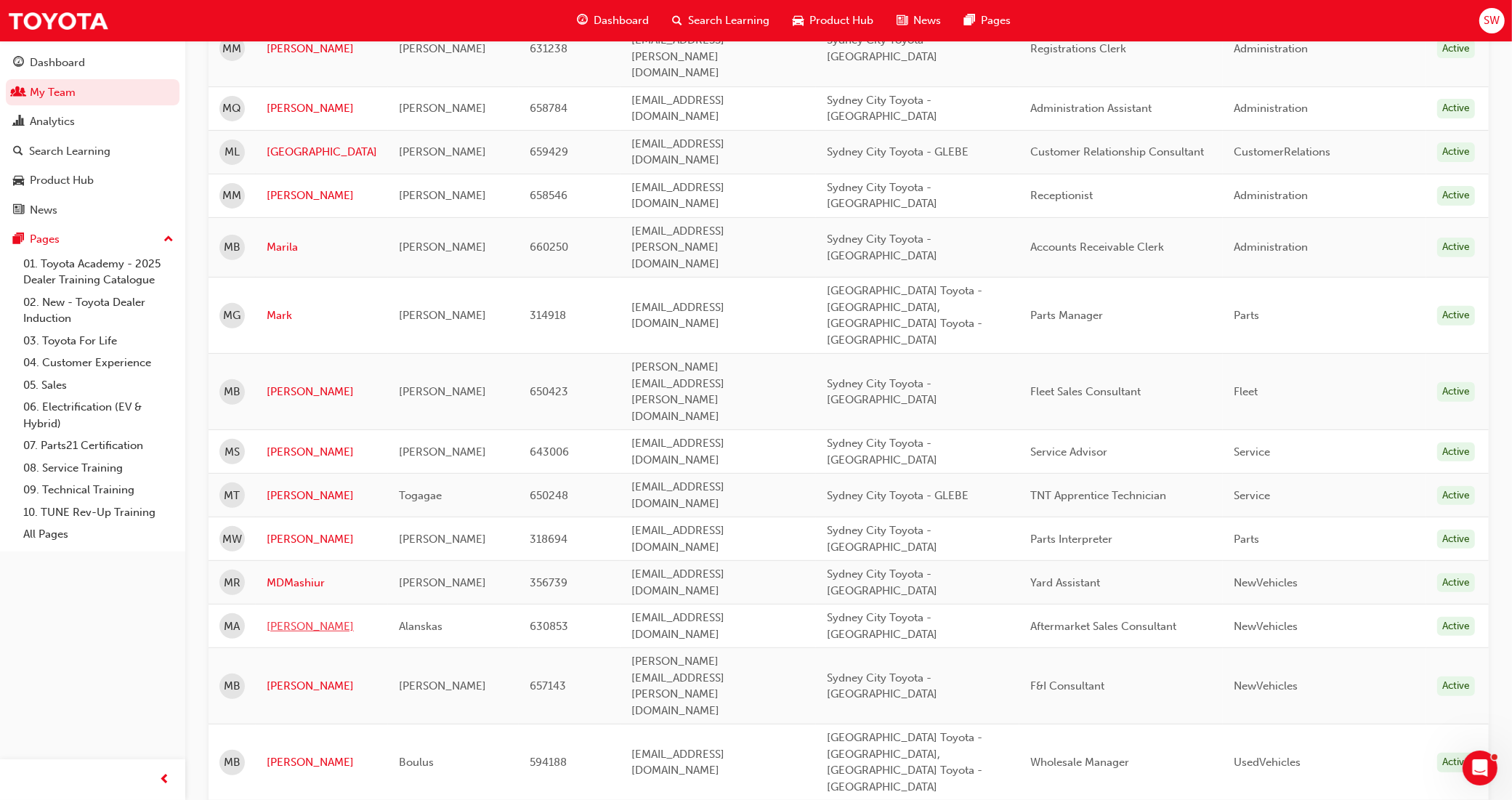
click at [275, 619] on link "[PERSON_NAME]" at bounding box center [322, 627] width 110 height 17
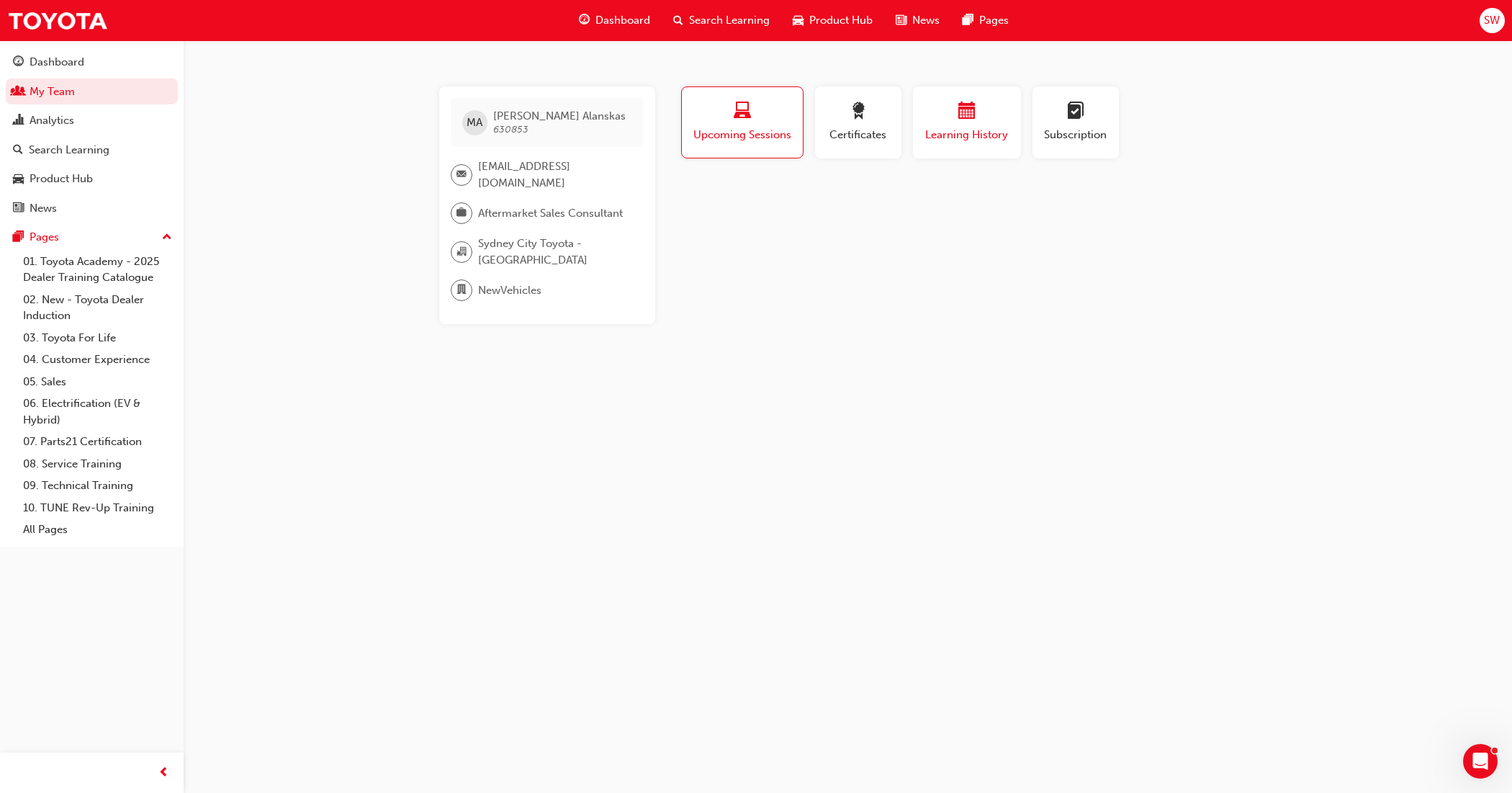
click at [969, 118] on span "calendar-icon" at bounding box center [966, 112] width 18 height 19
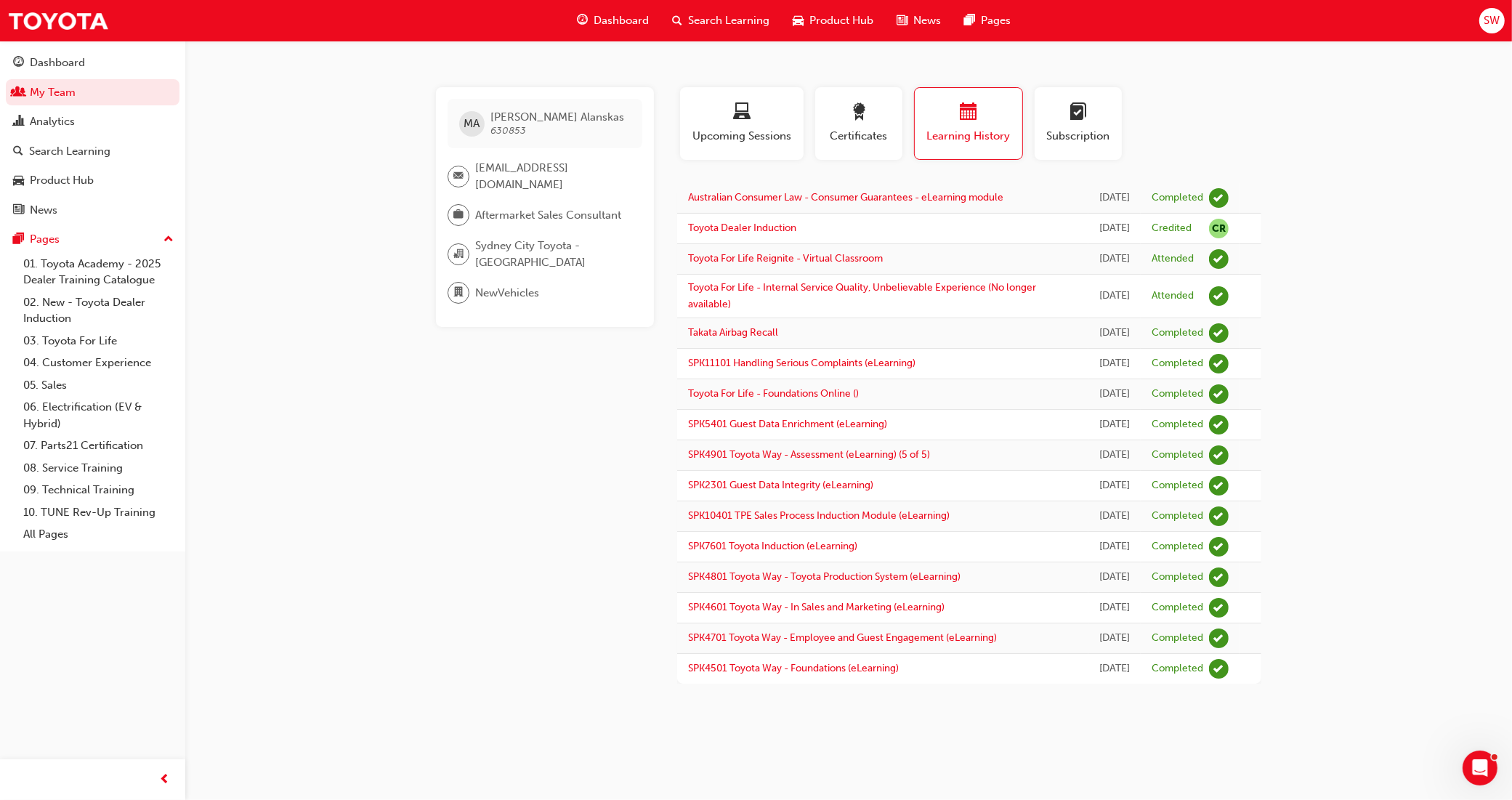
click at [59, 59] on div "Dashboard" at bounding box center [57, 63] width 55 height 17
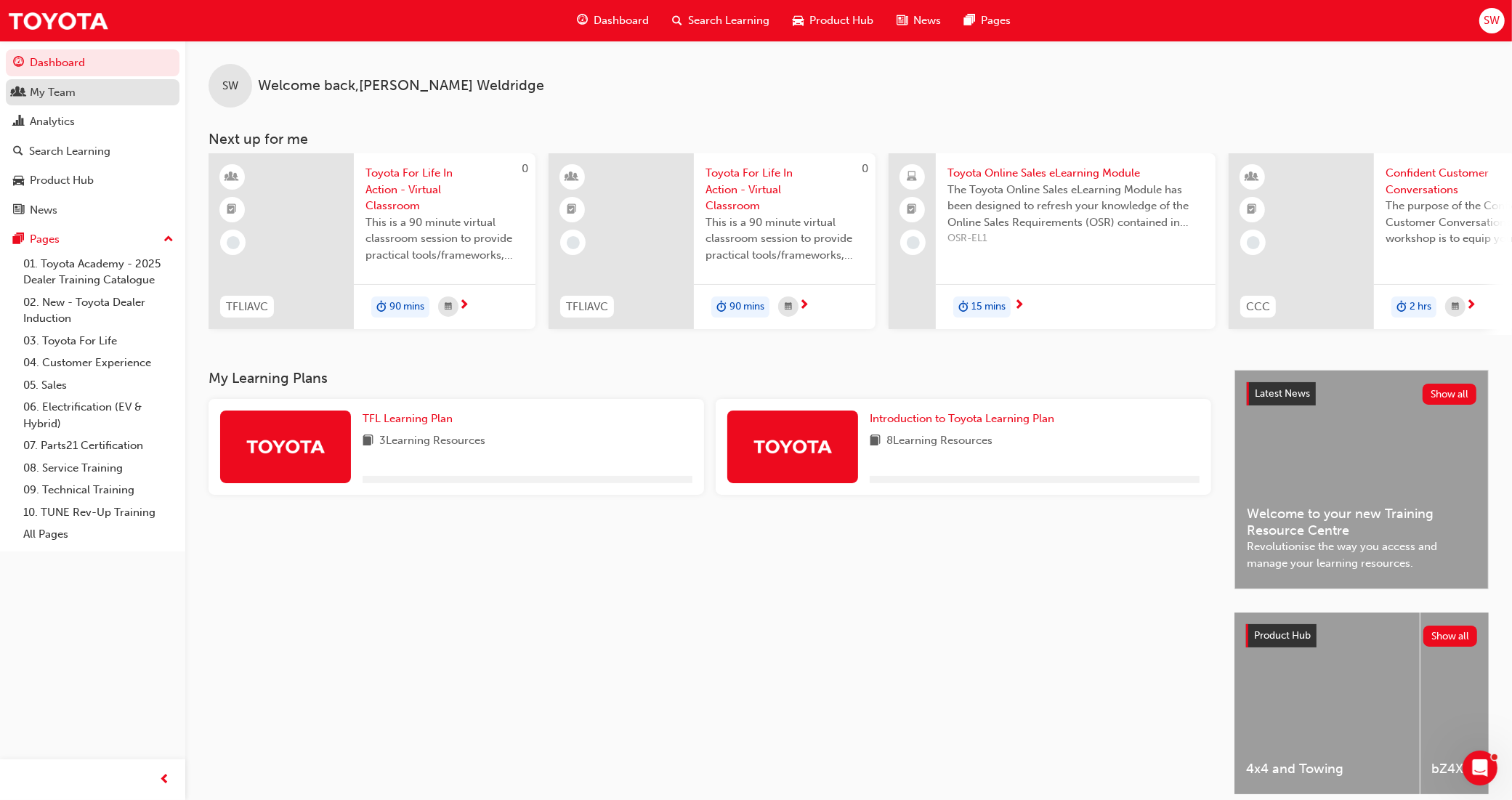
click at [110, 104] on link "My Team" at bounding box center [92, 92] width 174 height 27
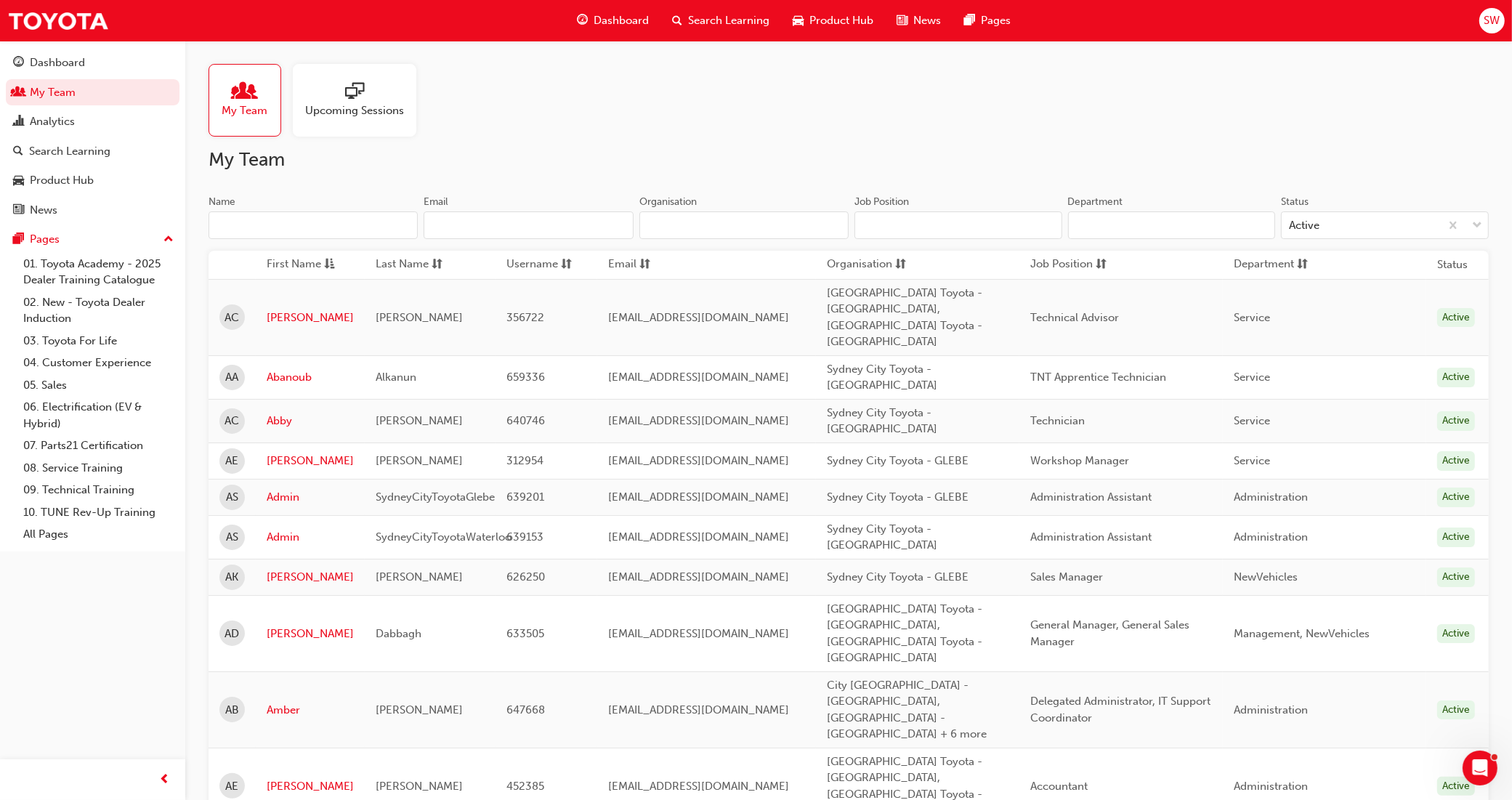
click at [253, 219] on input "Name" at bounding box center [313, 225] width 209 height 28
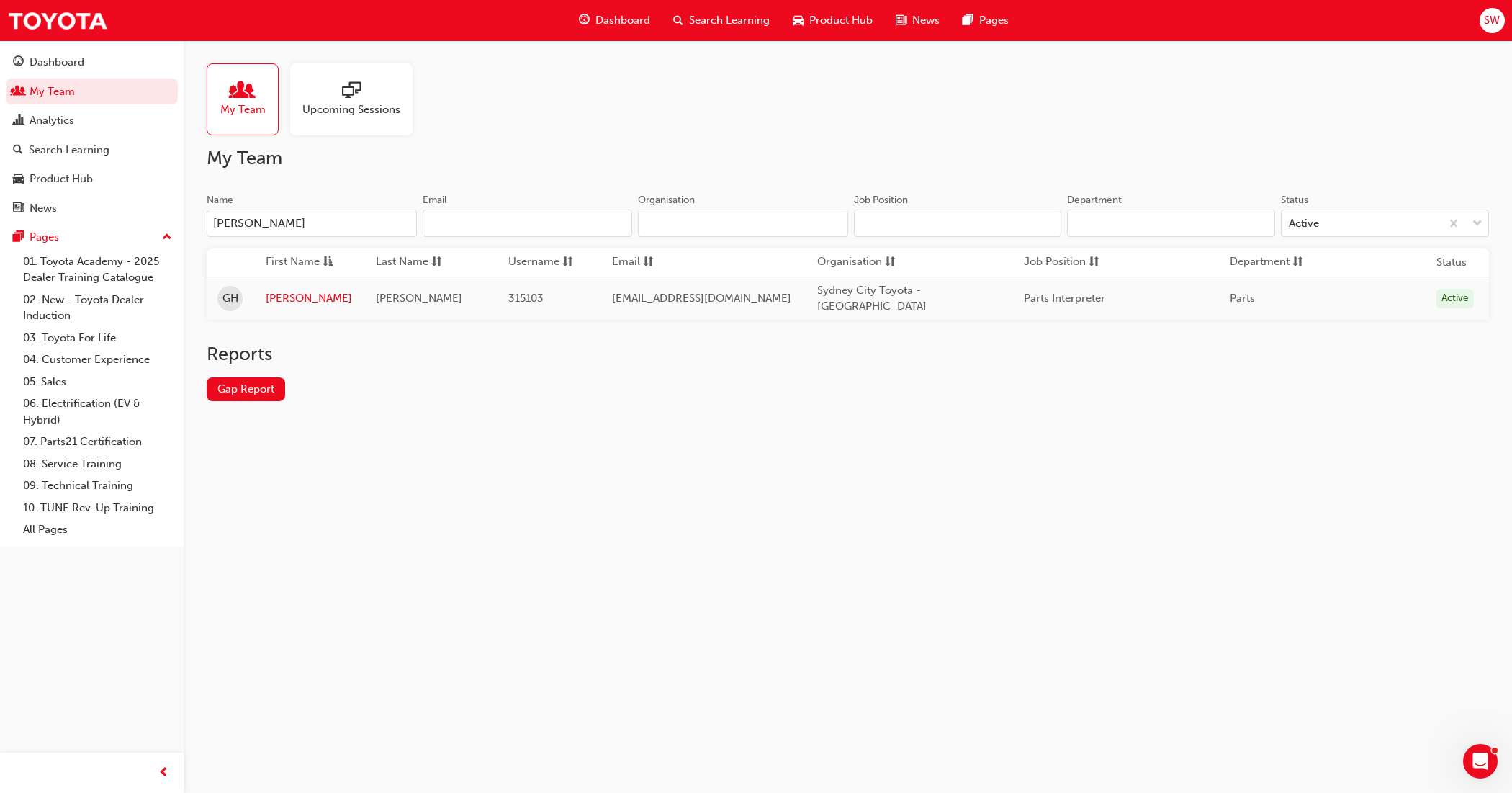
type input "[PERSON_NAME]"
click at [275, 300] on link "[PERSON_NAME]" at bounding box center [310, 299] width 89 height 17
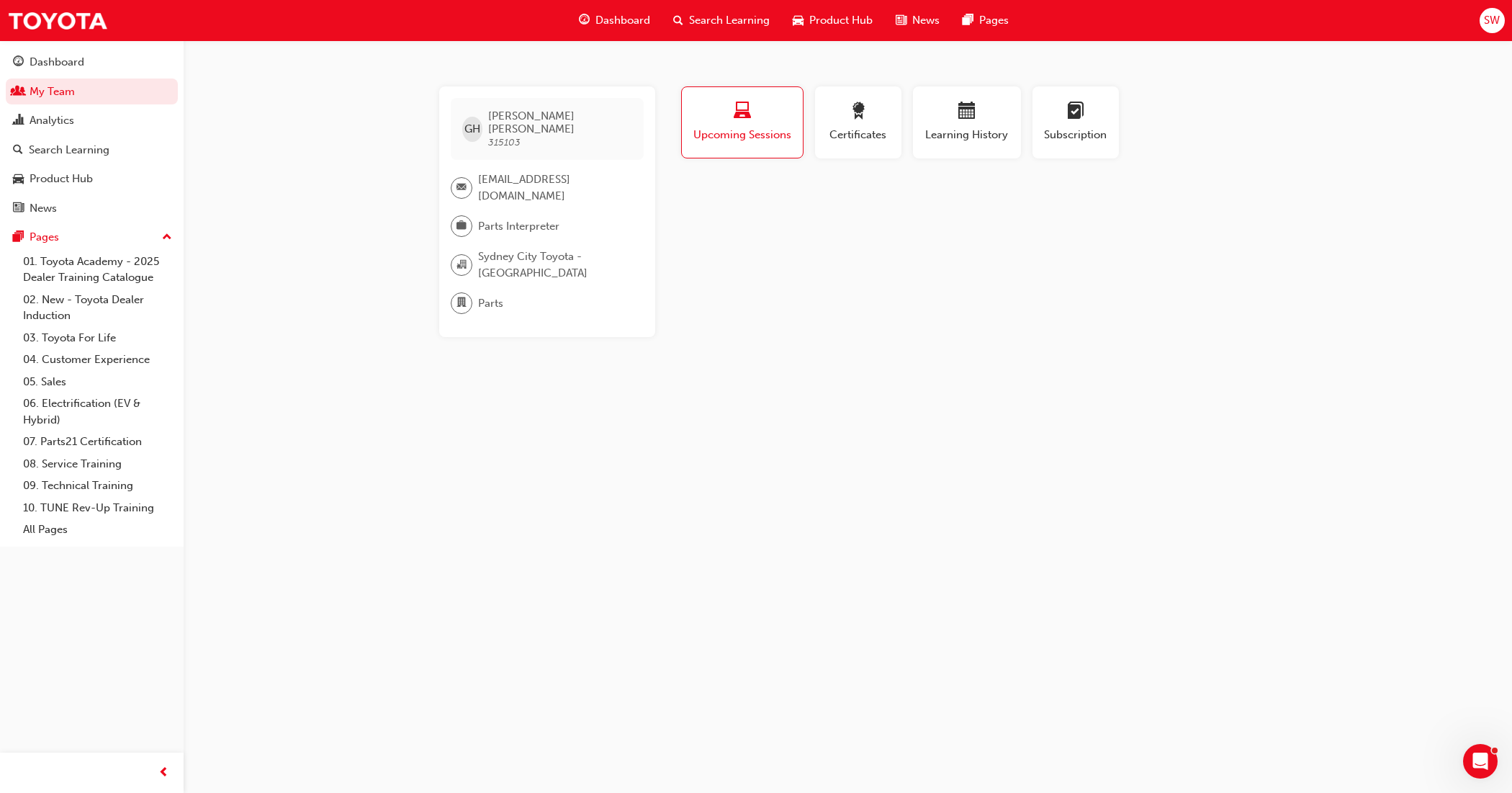
click at [1021, 115] on div "Learning History" at bounding box center [966, 128] width 119 height 83
click at [968, 123] on div "button" at bounding box center [966, 113] width 86 height 23
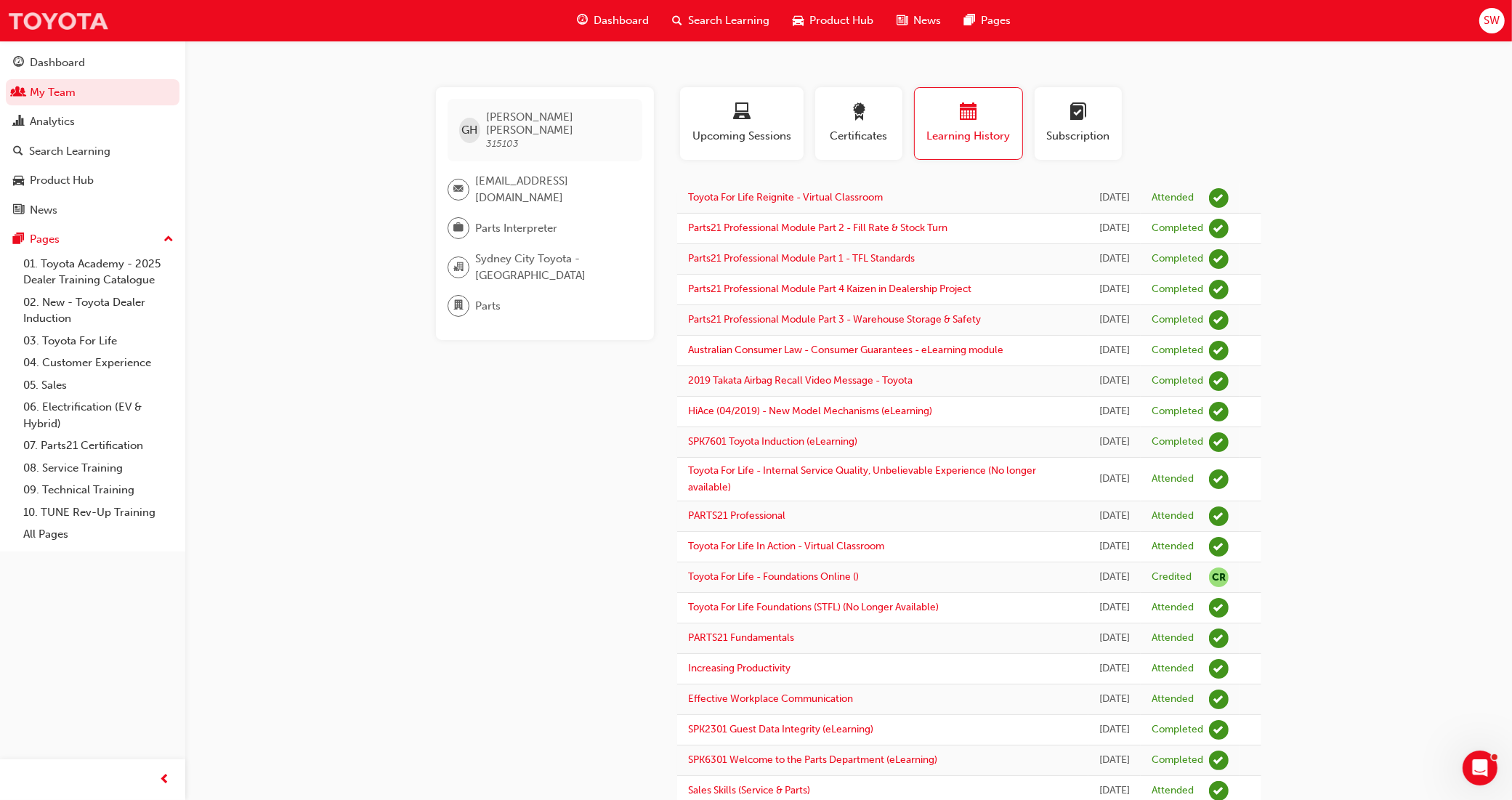
click at [49, 22] on img at bounding box center [58, 20] width 102 height 33
